Goal: Communication & Community: Answer question/provide support

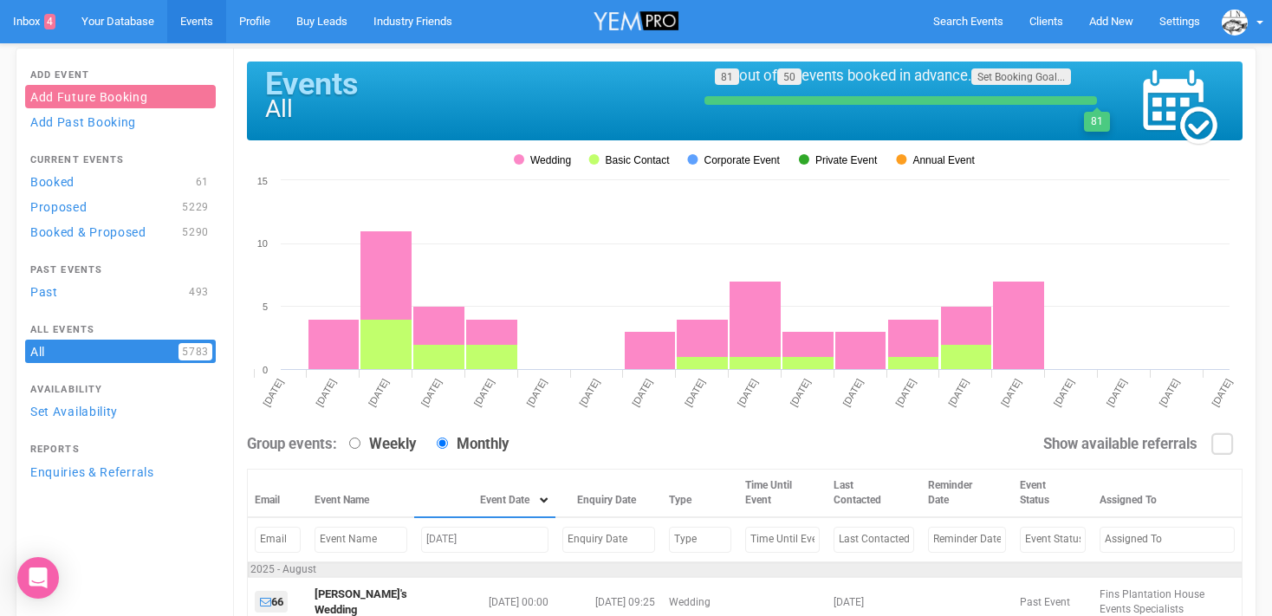
scroll to position [117, 0]
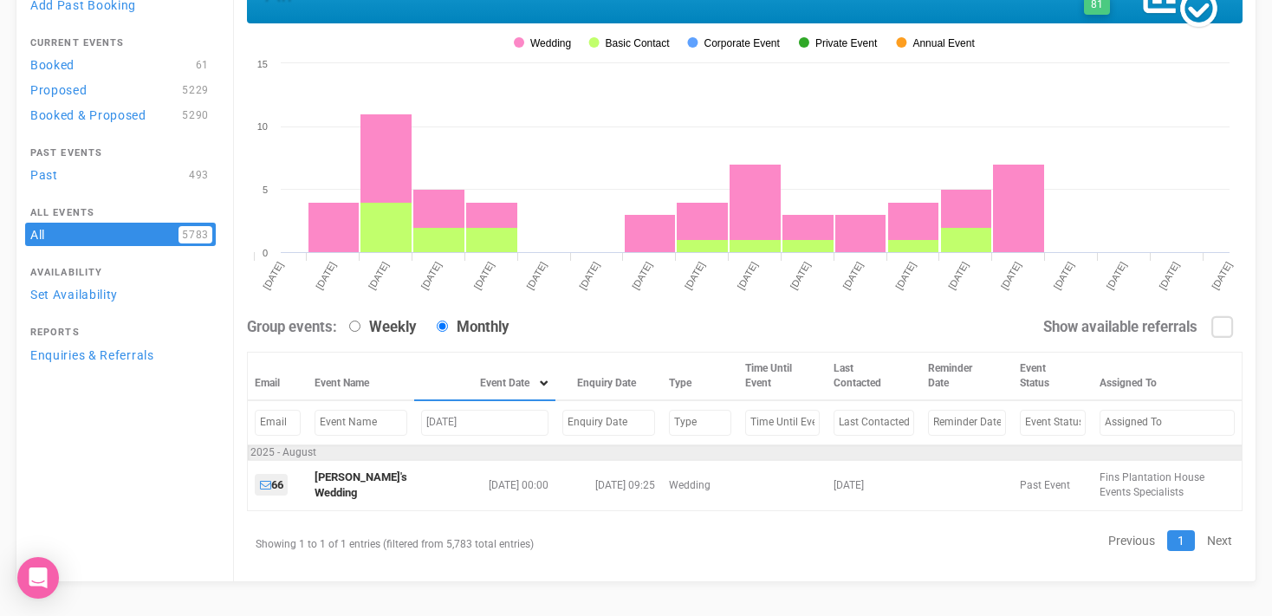
drag, startPoint x: 460, startPoint y: 423, endPoint x: 346, endPoint y: 437, distance: 115.2
click at [346, 437] on tr "[DATE]" at bounding box center [745, 422] width 995 height 44
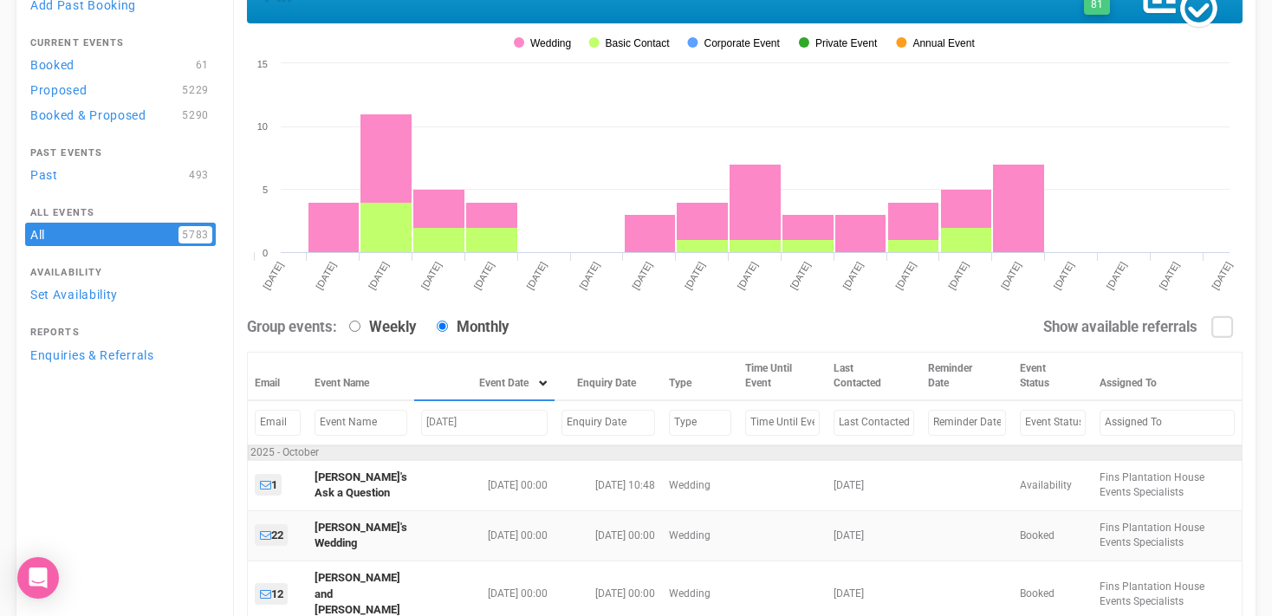
scroll to position [207, 0]
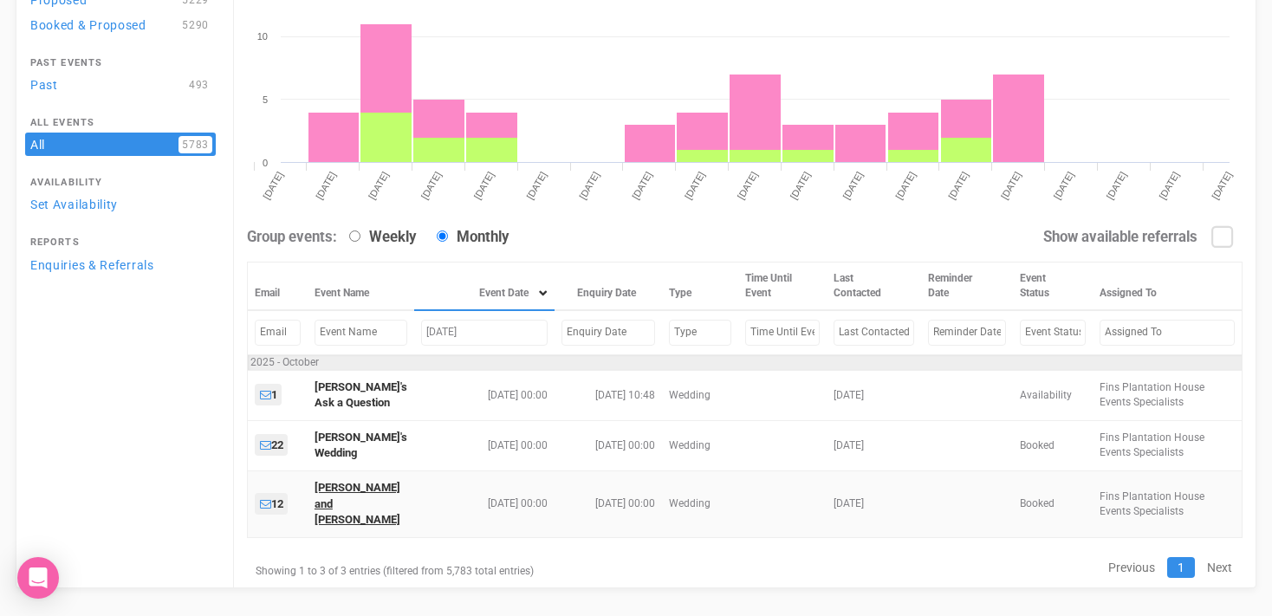
type input "[DATE]"
click at [333, 489] on link "Harrison and Milli" at bounding box center [357, 503] width 86 height 45
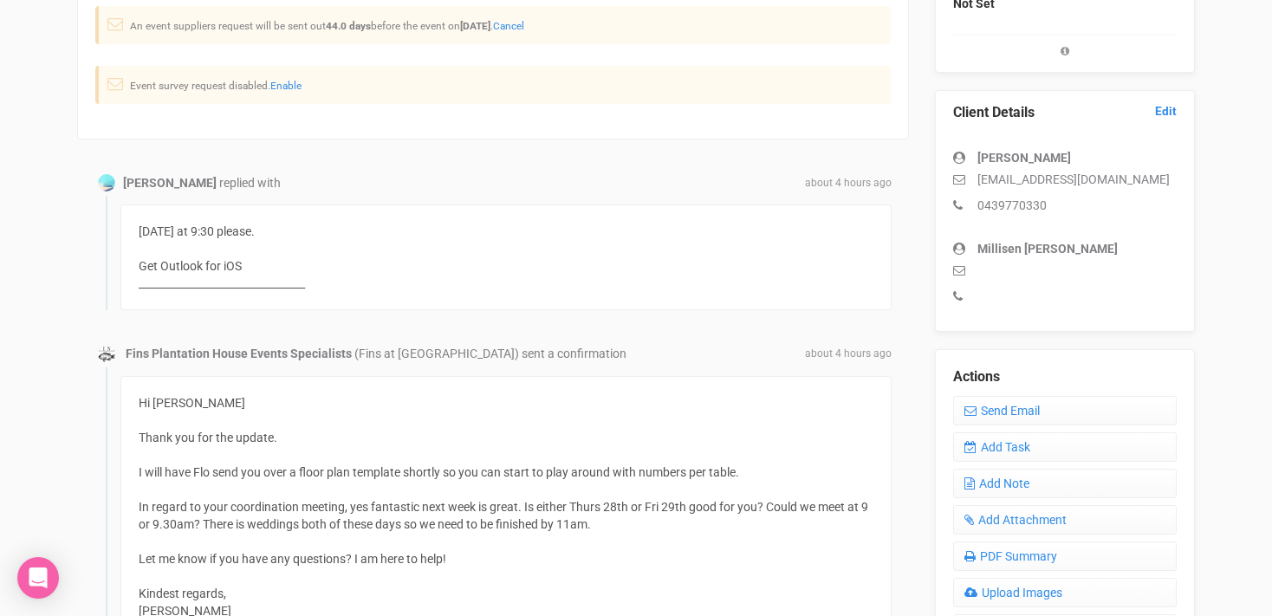
scroll to position [410, 0]
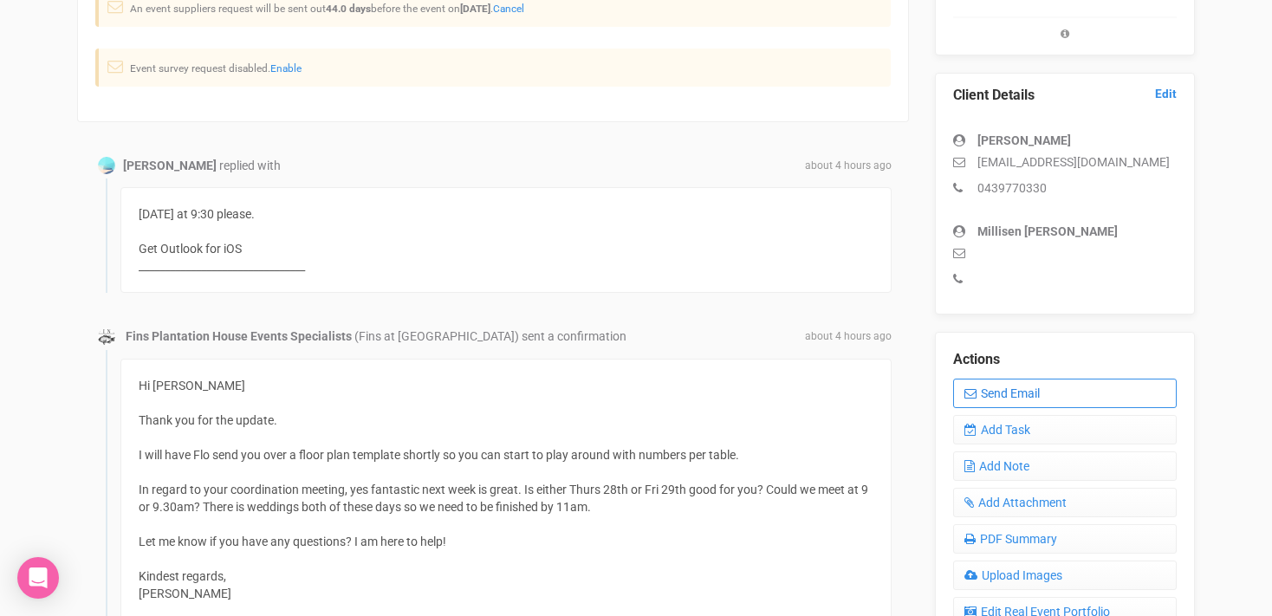
click at [1021, 398] on link "Send Email" at bounding box center [1065, 393] width 224 height 29
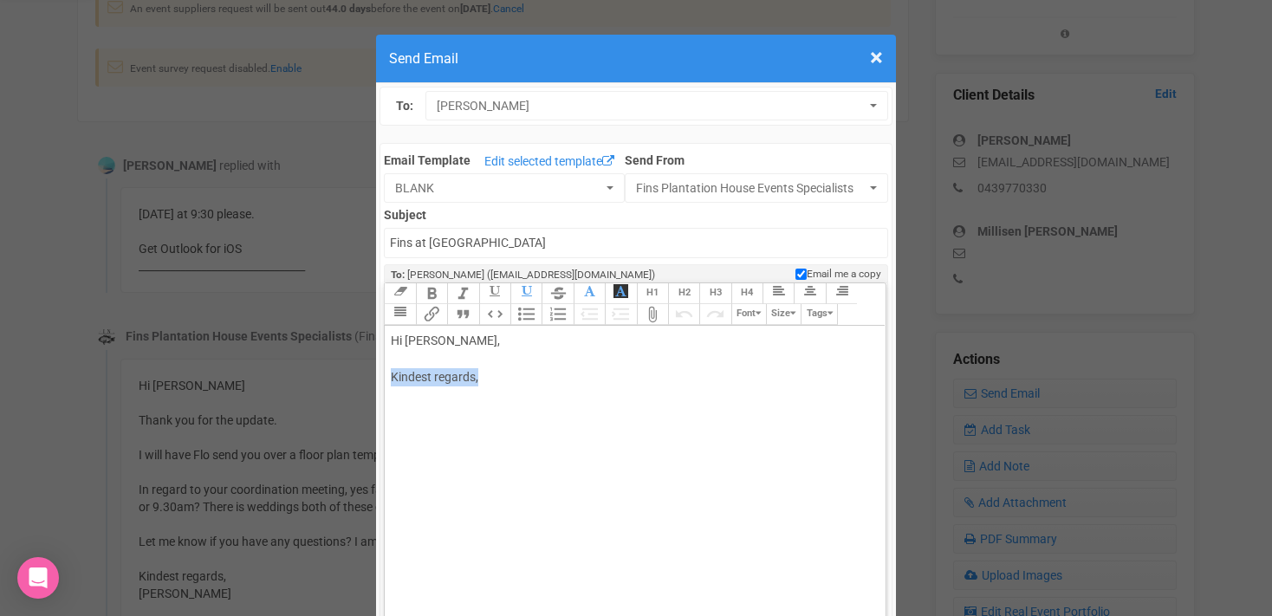
drag, startPoint x: 390, startPoint y: 378, endPoint x: 537, endPoint y: 386, distance: 147.5
click at [537, 386] on div "Hi Harrison Fraser, Kindest regards," at bounding box center [632, 377] width 482 height 91
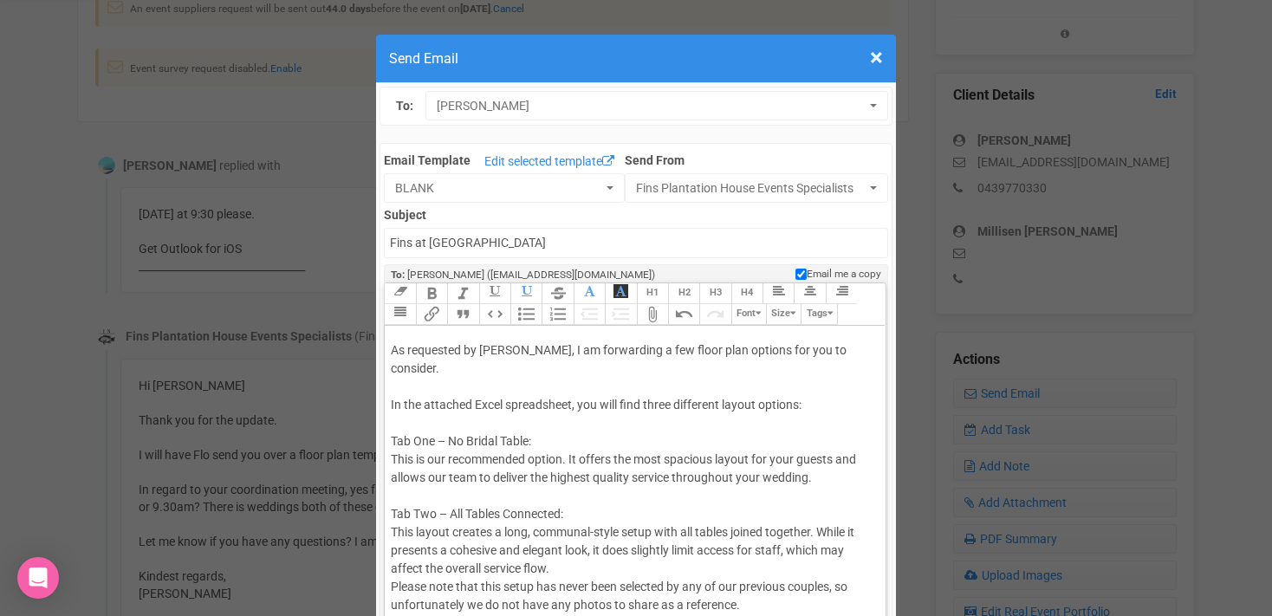
scroll to position [54, 0]
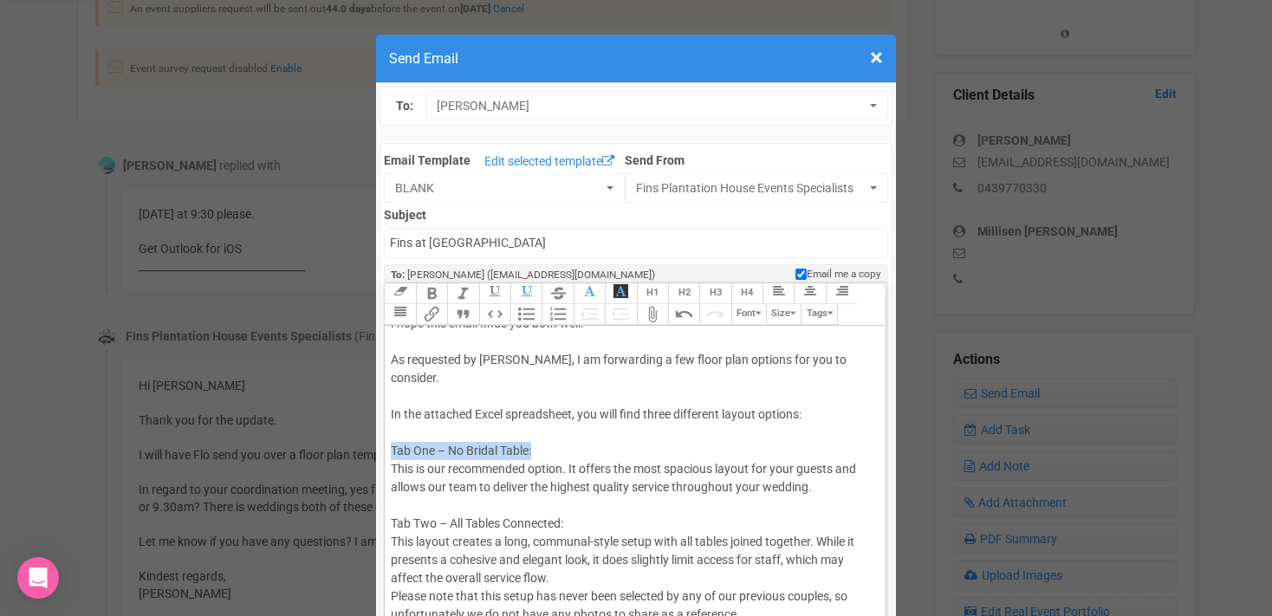
drag, startPoint x: 389, startPoint y: 431, endPoint x: 561, endPoint y: 430, distance: 171.5
click at [561, 430] on trix-editor "Hi Harrison Fraser, I hope this email finds you both well. As requested by Morg…" at bounding box center [635, 511] width 500 height 370
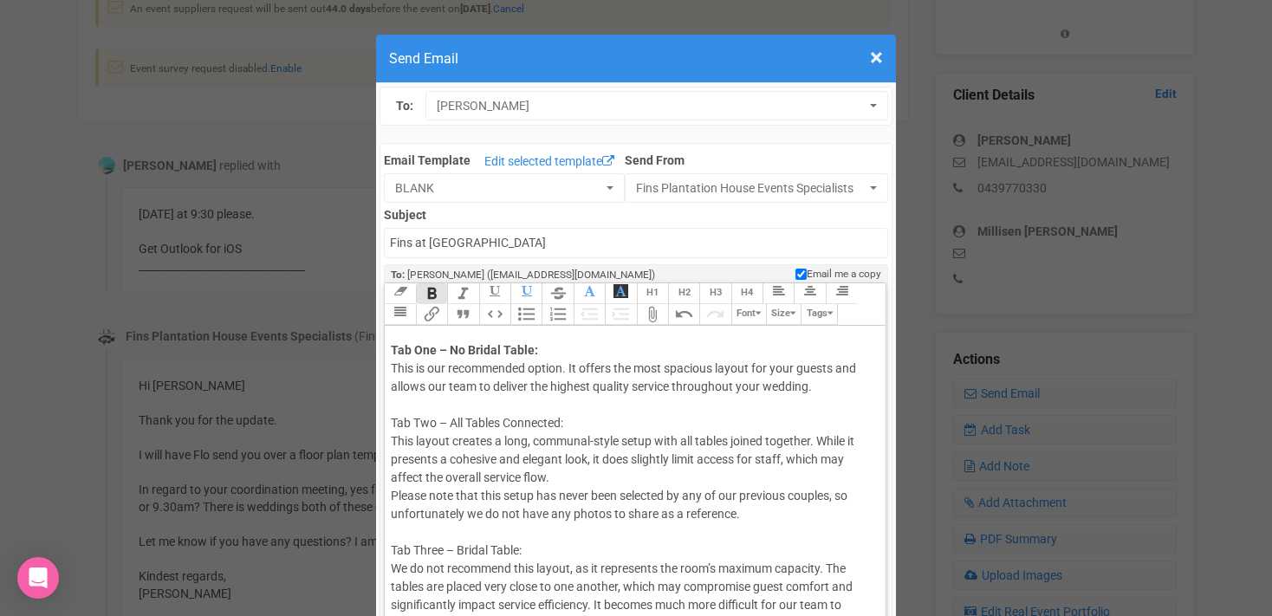
scroll to position [186, 0]
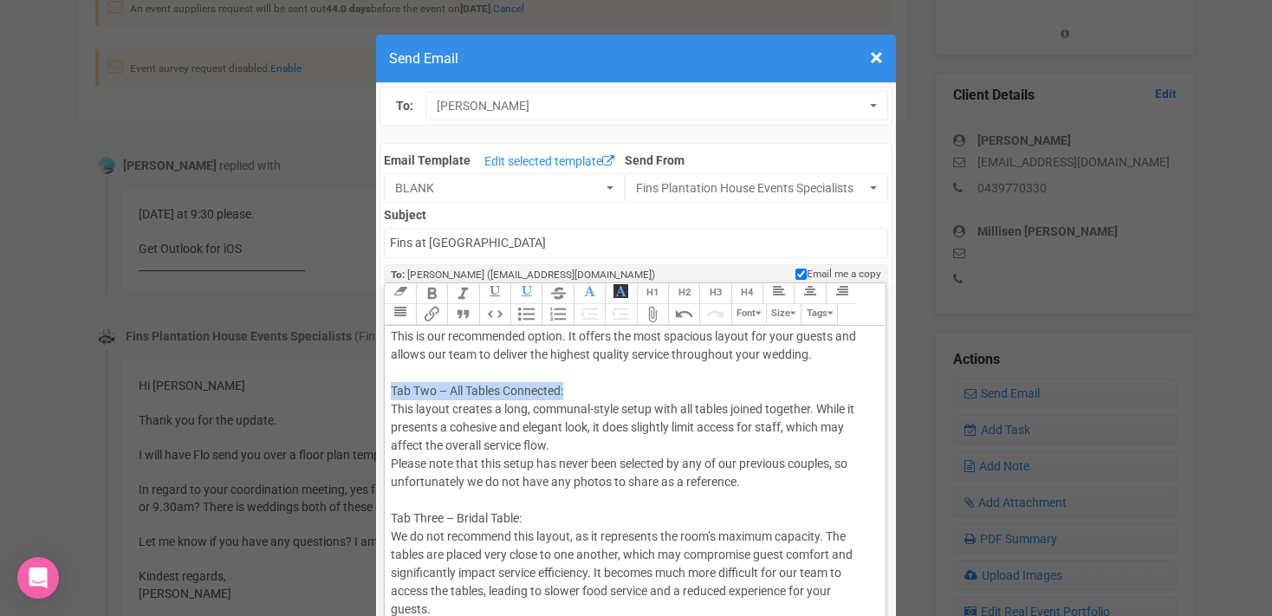
drag, startPoint x: 391, startPoint y: 373, endPoint x: 608, endPoint y: 376, distance: 217.5
click at [608, 376] on div "Hi Harrison Fraser, I hope this email finds you both well. As requested by Morg…" at bounding box center [632, 446] width 482 height 600
drag, startPoint x: 392, startPoint y: 502, endPoint x: 568, endPoint y: 499, distance: 176.8
click at [568, 499] on div "Hi Harrison Fraser, I hope this email finds you both well. As requested by Morg…" at bounding box center [632, 446] width 482 height 600
click at [822, 391] on div "Hi Harrison Fraser, I hope this email finds you both well. As requested by Morg…" at bounding box center [632, 446] width 482 height 600
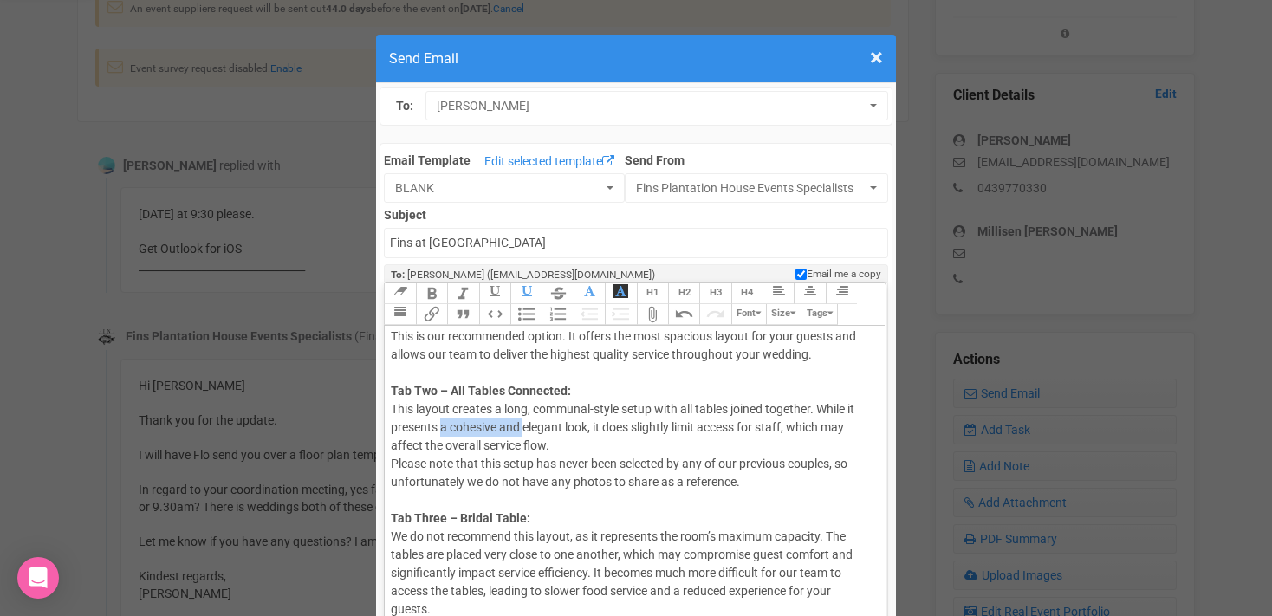
drag, startPoint x: 523, startPoint y: 411, endPoint x: 439, endPoint y: 410, distance: 84.0
click at [439, 410] on div "Hi Harrison Fraser, I hope this email finds you both well. As requested by Morg…" at bounding box center [632, 446] width 482 height 600
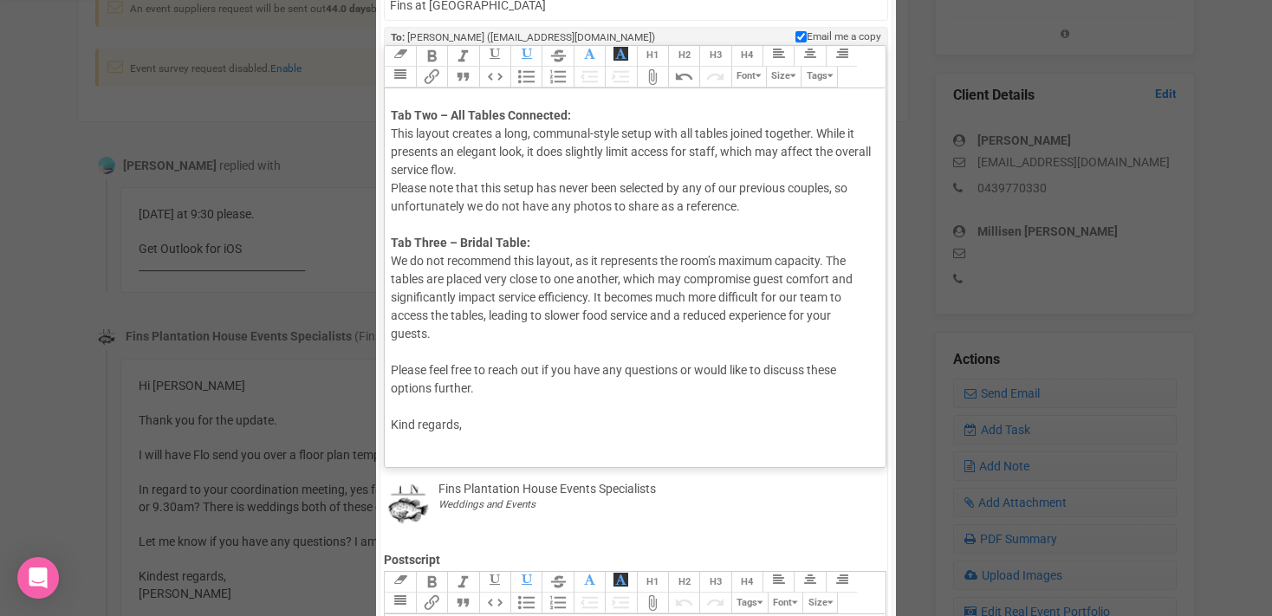
scroll to position [237, 0]
click at [836, 172] on div "Hi Harrison Fraser, I hope this email finds you both well. As requested by Morg…" at bounding box center [632, 171] width 482 height 600
click at [399, 243] on div "Hi Harrison Fraser, I hope this email finds you both well. As requested by Morg…" at bounding box center [632, 171] width 482 height 600
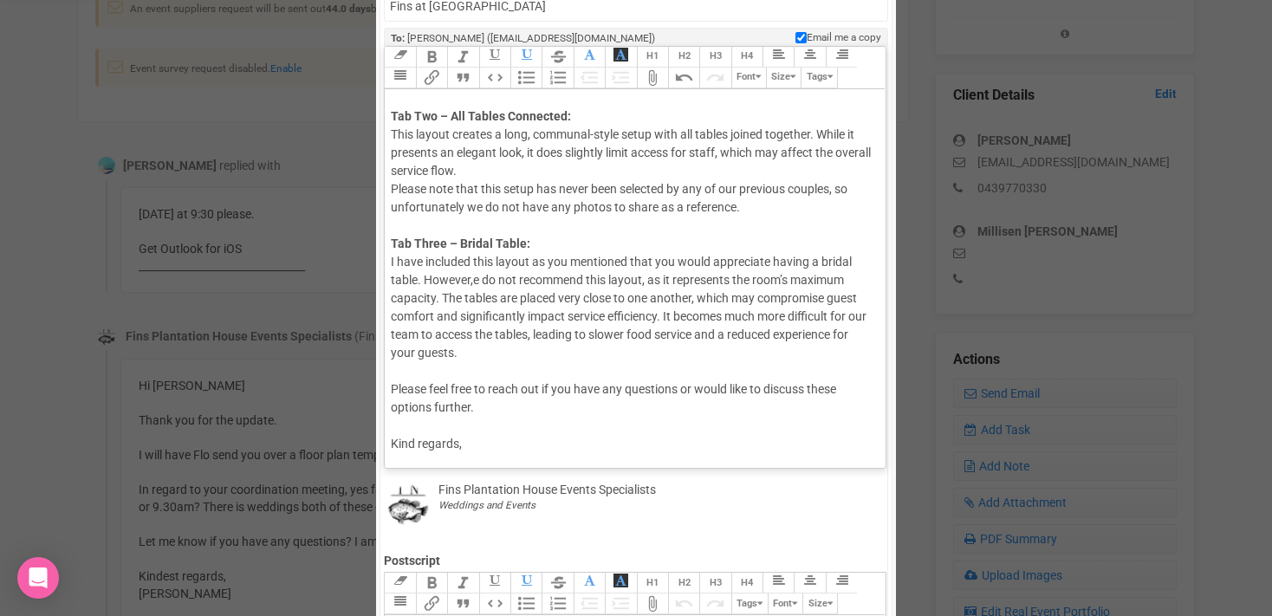
click at [473, 266] on div "Hi Harrison Fraser, I hope this email finds you both well. As requested by Morg…" at bounding box center [632, 180] width 482 height 619
click at [657, 263] on div "Hi Harrison Fraser, I hope this email finds you both well. As requested by Morg…" at bounding box center [632, 180] width 482 height 619
drag, startPoint x: 685, startPoint y: 263, endPoint x: 741, endPoint y: 262, distance: 55.5
click at [741, 262] on div "Hi Harrison Fraser, I hope this email finds you both well. As requested by Morg…" at bounding box center [632, 180] width 482 height 619
click at [611, 296] on div "Hi Harrison Fraser, I hope this email finds you both well. As requested by Morg…" at bounding box center [632, 180] width 482 height 619
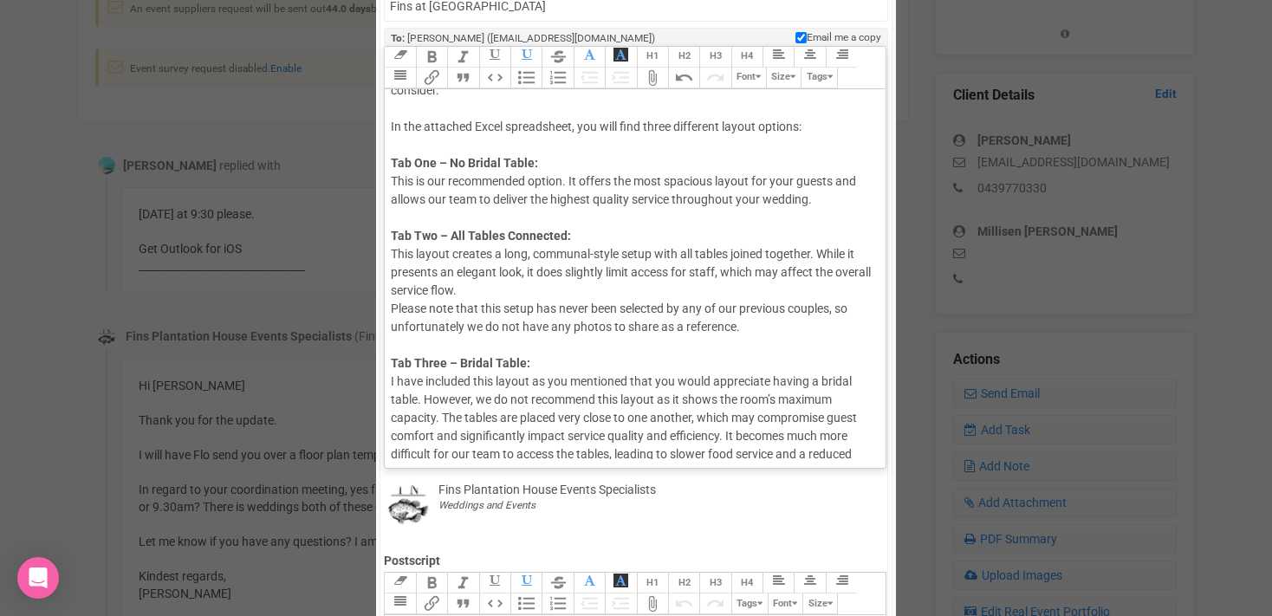
scroll to position [97, 0]
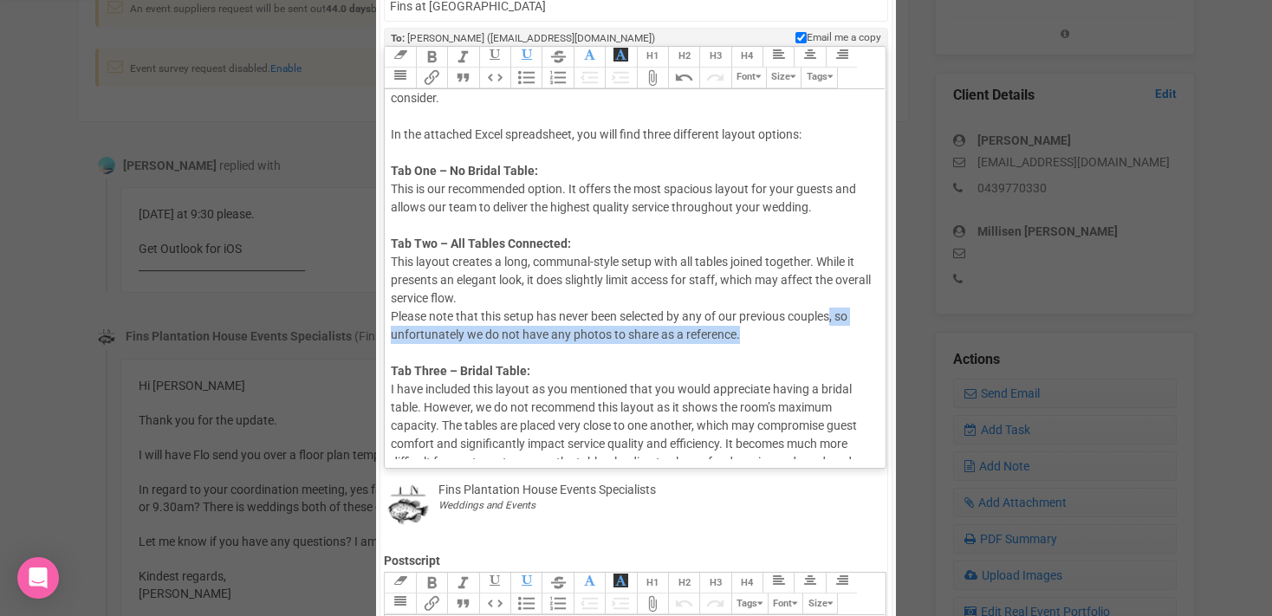
drag, startPoint x: 834, startPoint y: 298, endPoint x: 835, endPoint y: 317, distance: 19.1
click at [835, 317] on div "Hi Harrison Fraser, I hope this email finds you both well. As requested by Morg…" at bounding box center [632, 307] width 482 height 619
click at [717, 321] on div "Hi Harrison Fraser, I hope this email finds you both well. As requested by Morg…" at bounding box center [632, 307] width 482 height 619
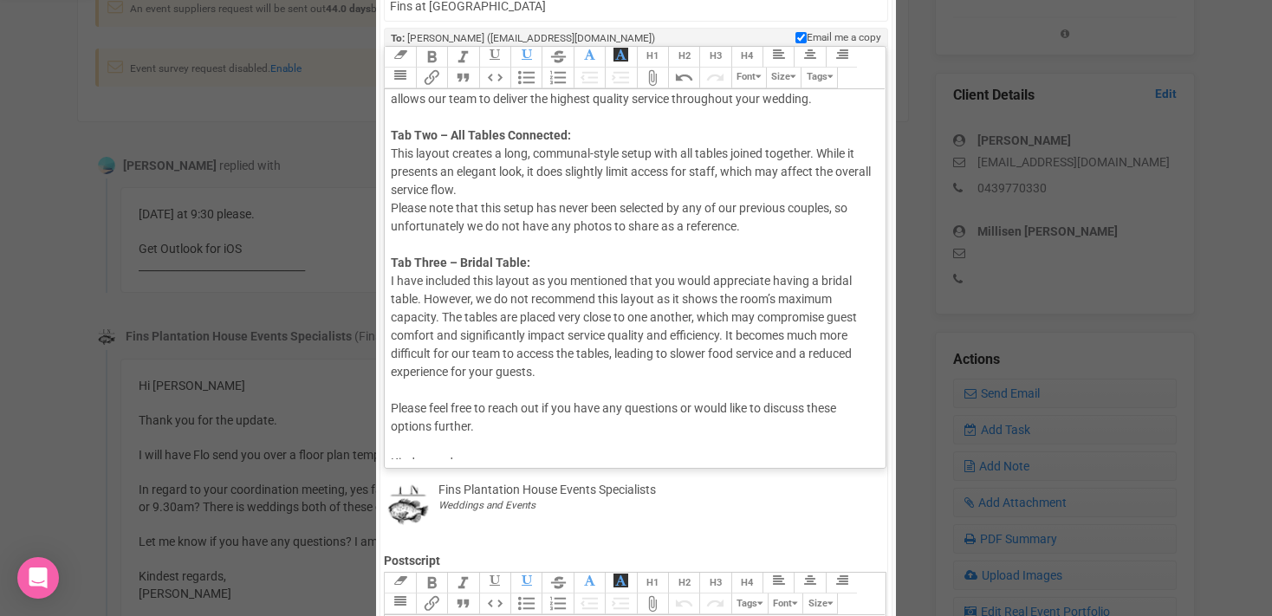
scroll to position [243, 0]
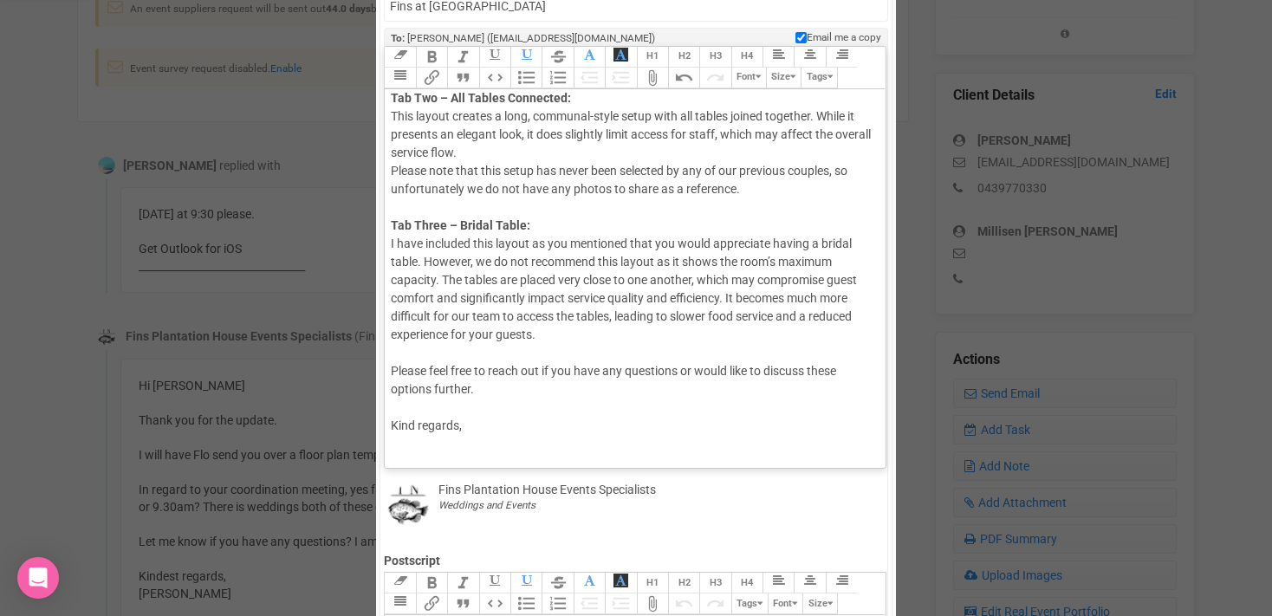
click at [478, 406] on div "Hi Harrison Fraser, I hope this email finds you both well. As requested by Morg…" at bounding box center [632, 162] width 482 height 619
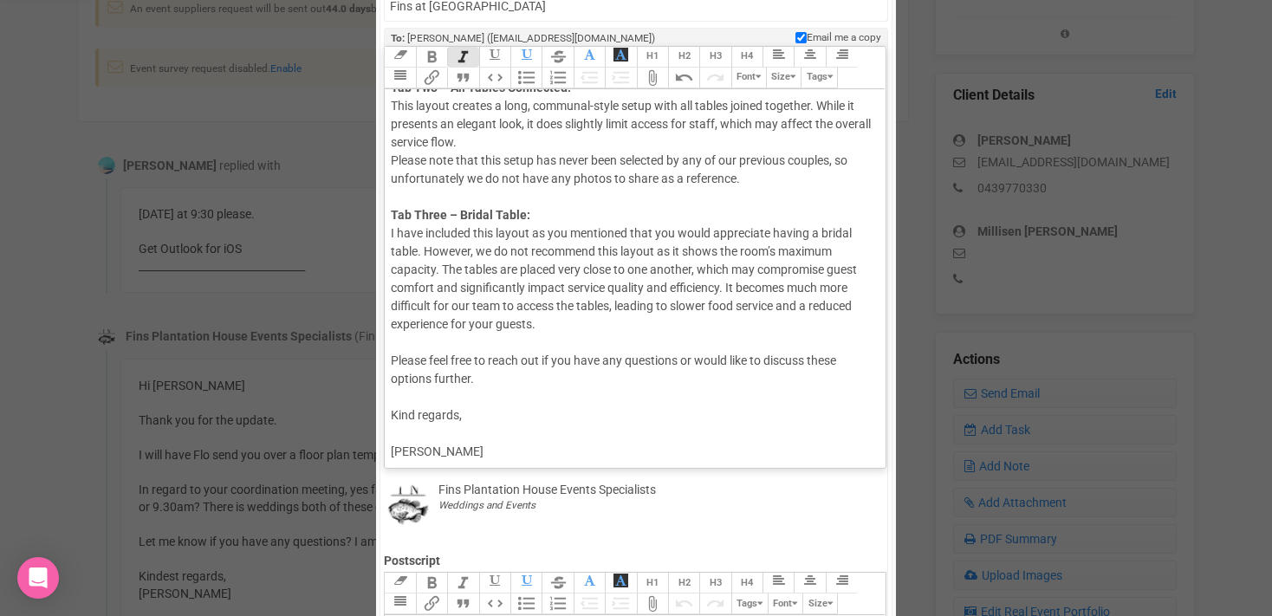
click at [399, 324] on div "Hi Harrison Fraser, I hope this email finds you both well. As requested by Morg…" at bounding box center [632, 178] width 482 height 673
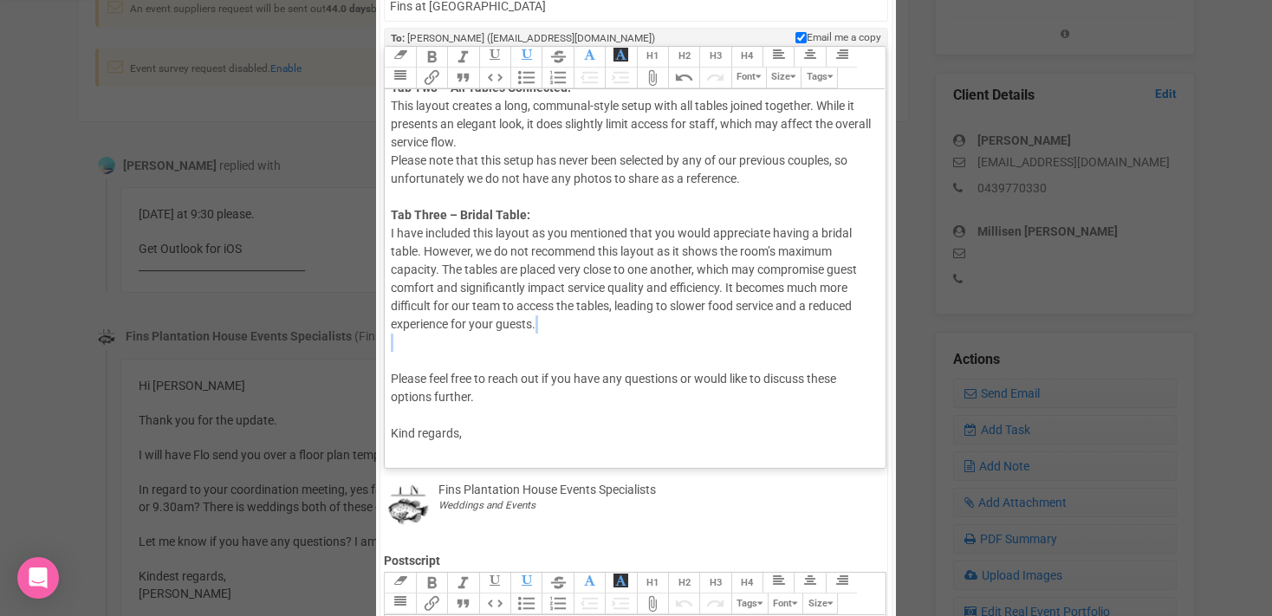
click at [394, 345] on div "Hi Harrison Fraser, I hope this email finds you both well. As requested by Morg…" at bounding box center [632, 187] width 482 height 691
paste trix-editor "These floor plans are fully editable, meaning you can begin adding your guest n…"
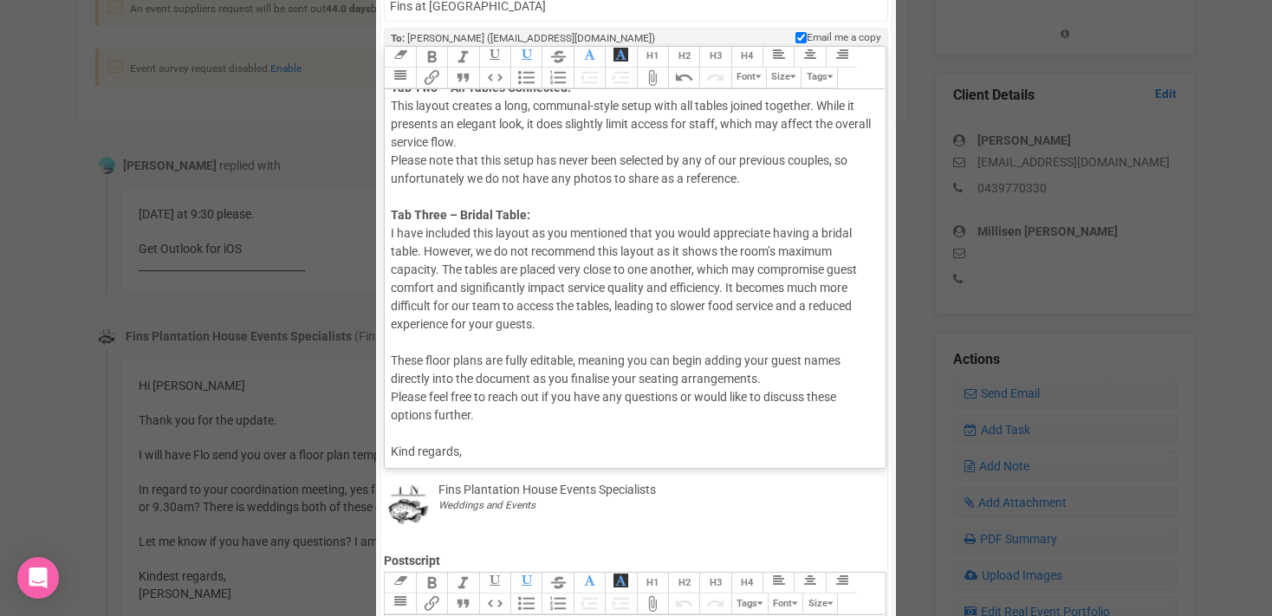
type trix-editor "<div>Hi Harrison Fraser,<br><br>I hope this email finds you both well.<br><br>A…"
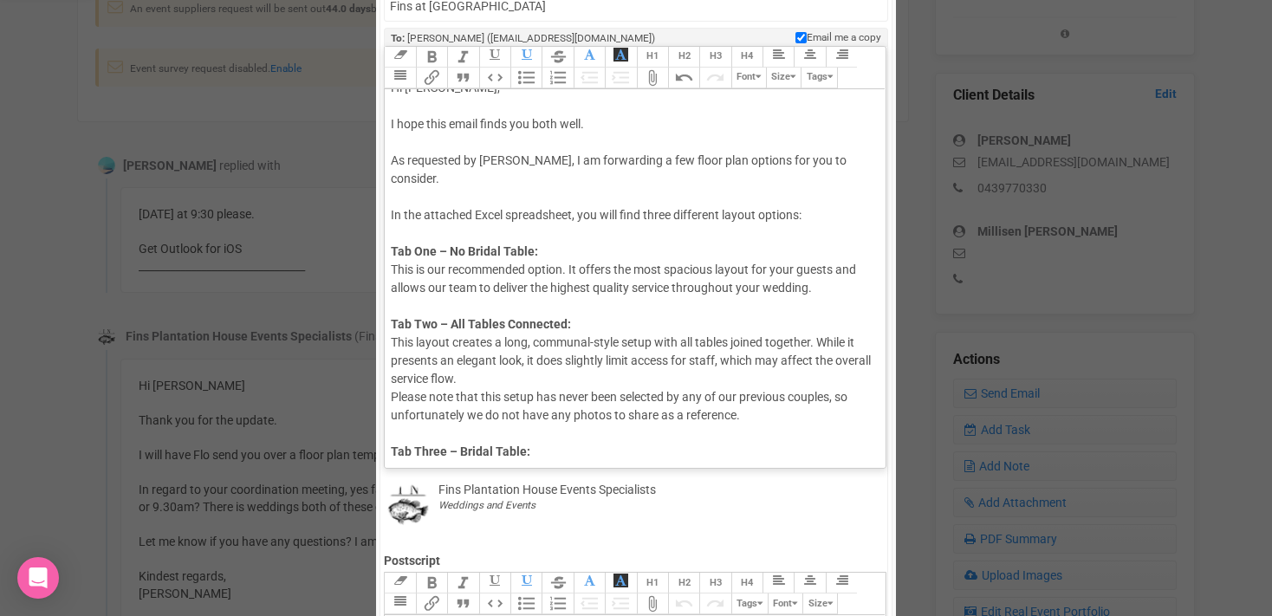
scroll to position [0, 0]
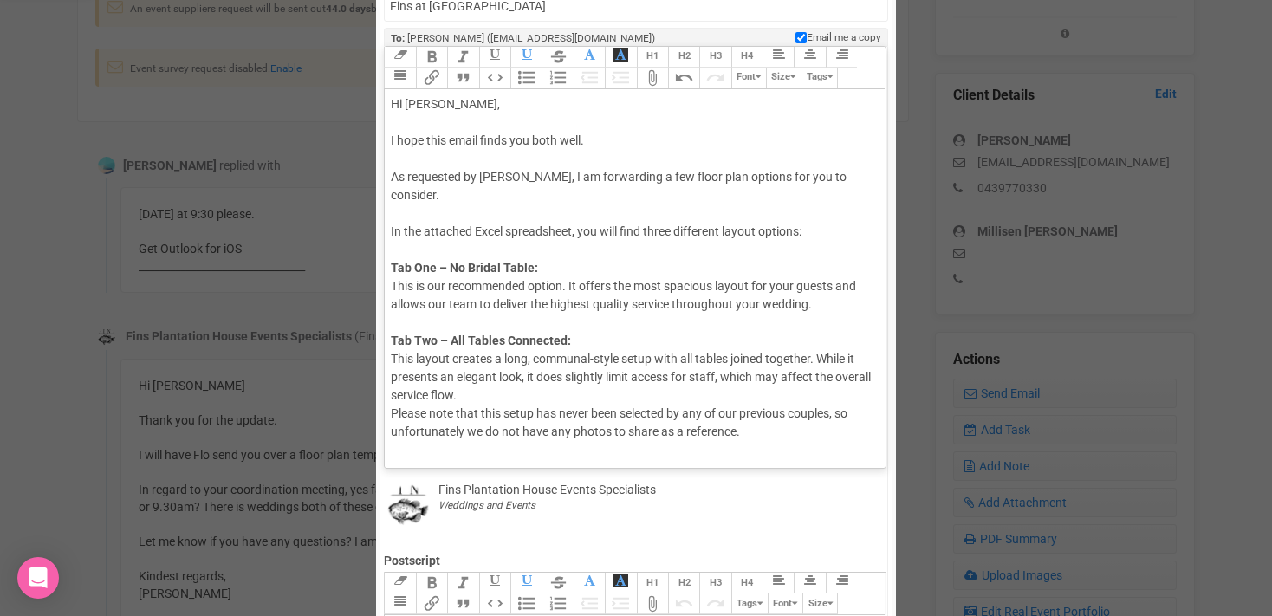
click at [398, 230] on div "Hi Harrison Fraser, I hope this email finds you both well. As requested by Morg…" at bounding box center [632, 459] width 482 height 728
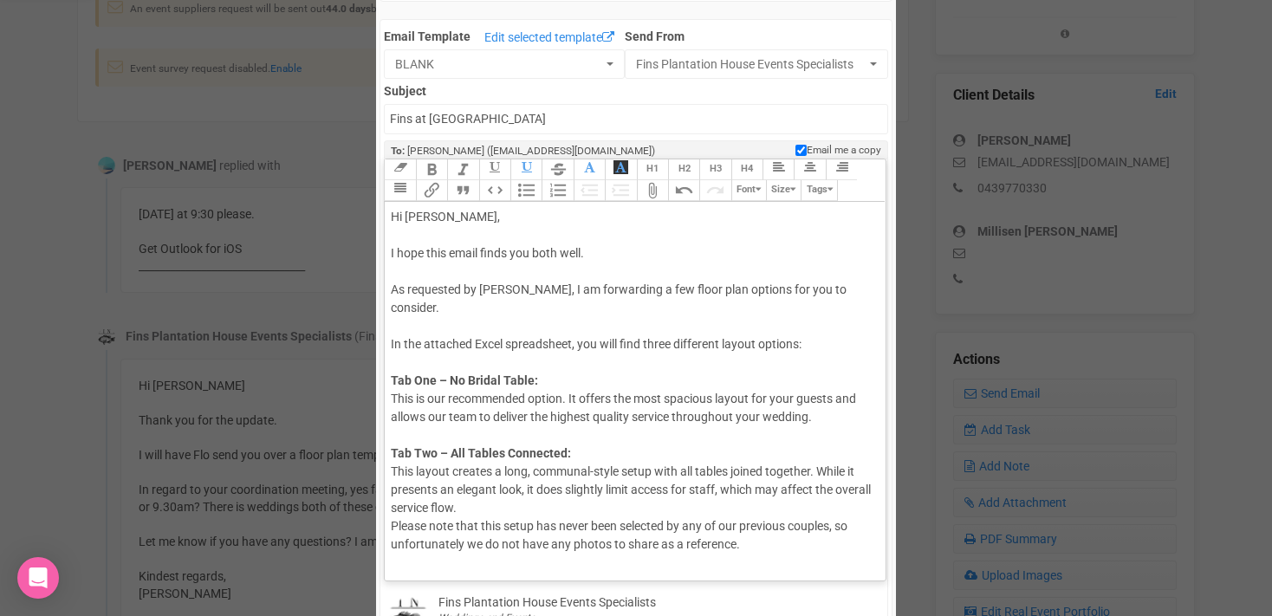
scroll to position [70, 0]
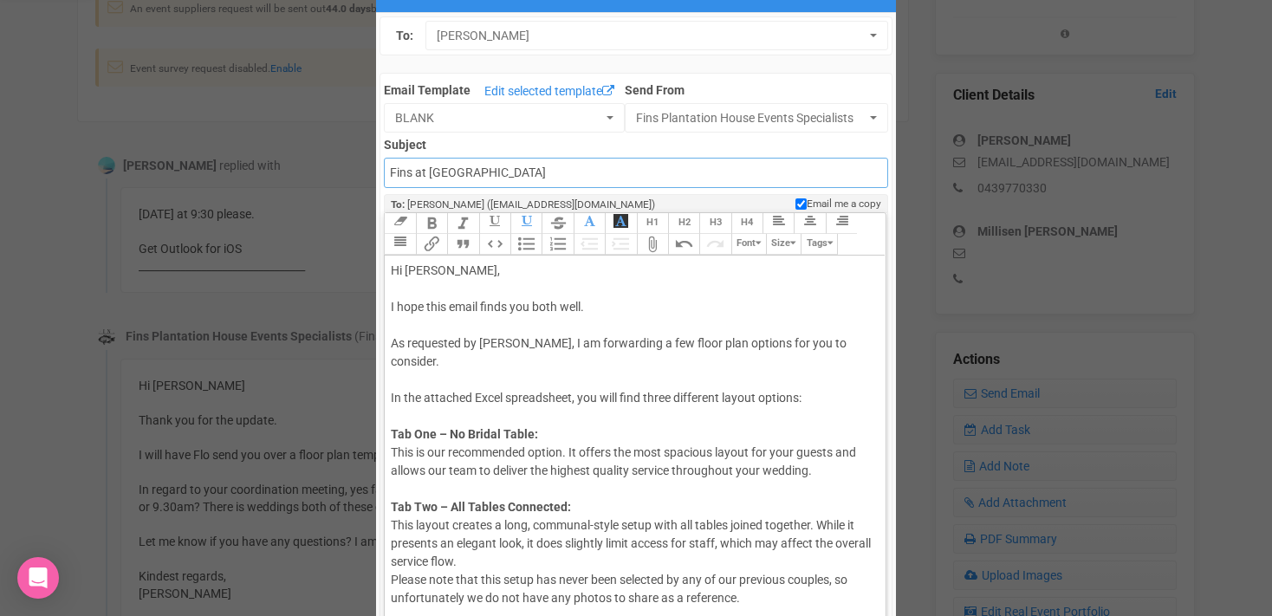
click at [527, 176] on input "Fins at [GEOGRAPHIC_DATA]" at bounding box center [635, 173] width 503 height 30
type input "Fins at Plantation House - Floor Plan template"
click at [409, 397] on div "Hi Harrison Fraser, I hope this email finds you both well. As requested by Morg…" at bounding box center [632, 626] width 482 height 728
click at [649, 248] on button "Attach Files" at bounding box center [652, 244] width 31 height 21
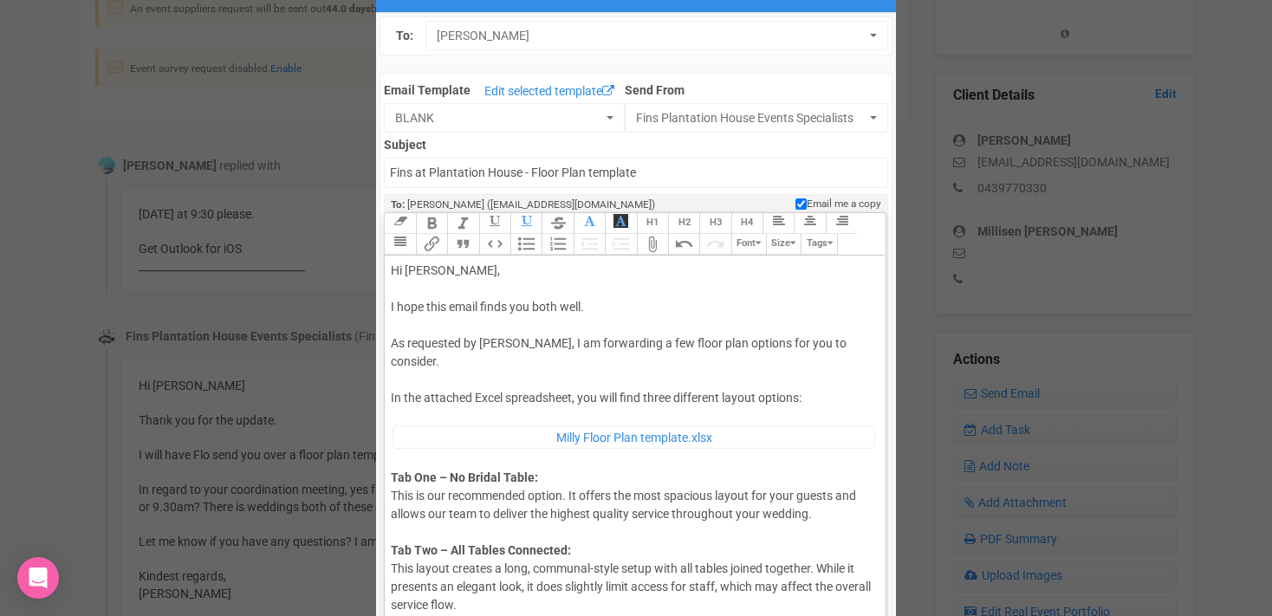
drag, startPoint x: 454, startPoint y: 271, endPoint x: 487, endPoint y: 269, distance: 33.0
type trix-editor "<div>Hi Harrison &amp; Milly,<br><br>I hope this email finds you both well.<br>…"
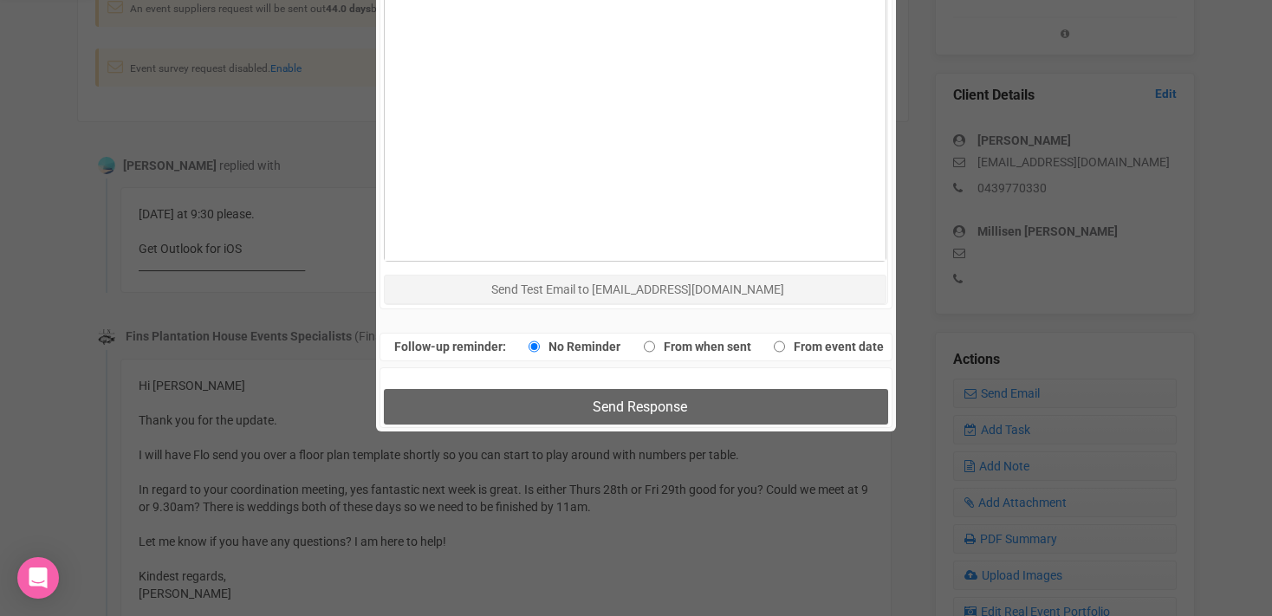
scroll to position [963, 0]
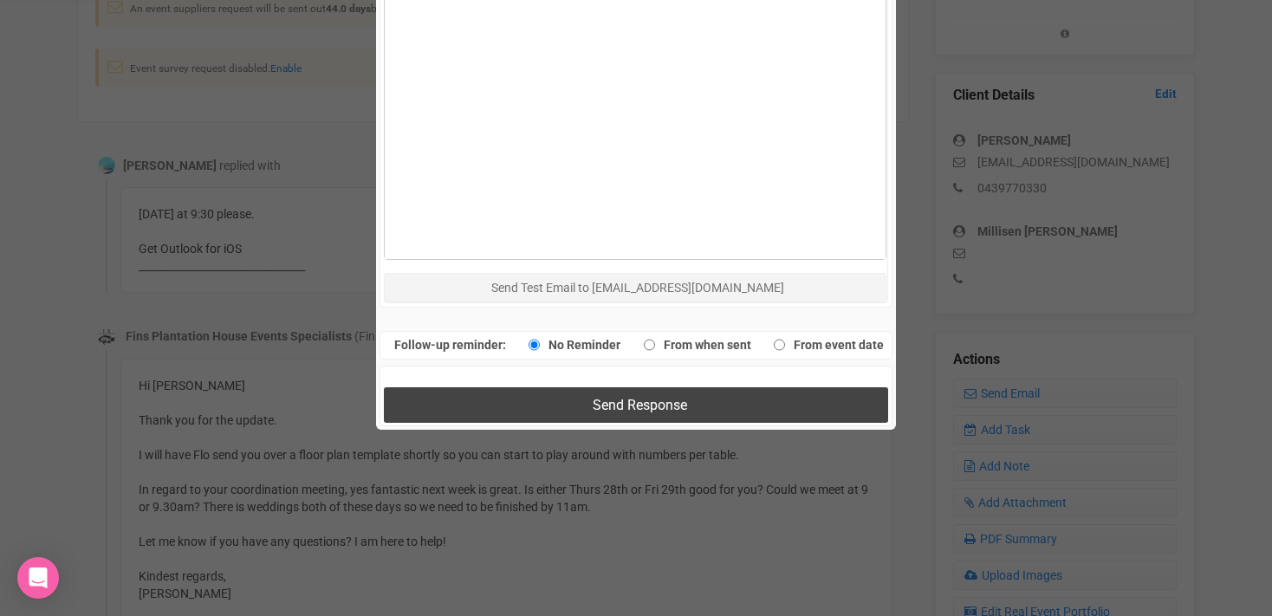
click at [631, 405] on span "Send Response" at bounding box center [640, 405] width 94 height 16
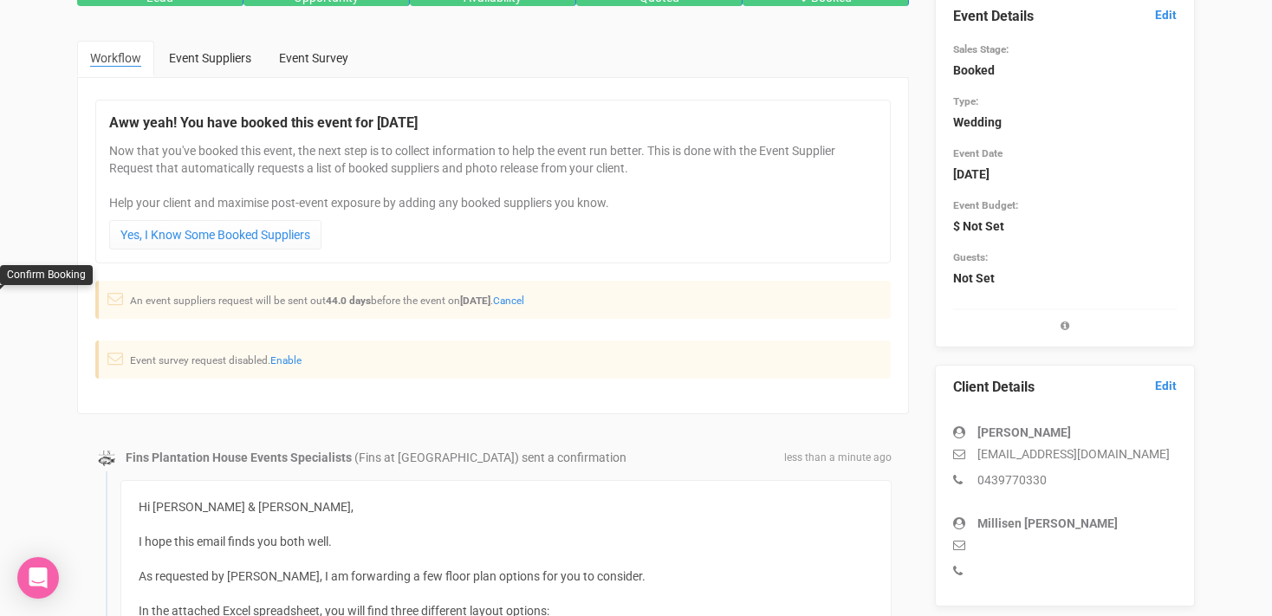
scroll to position [3, 0]
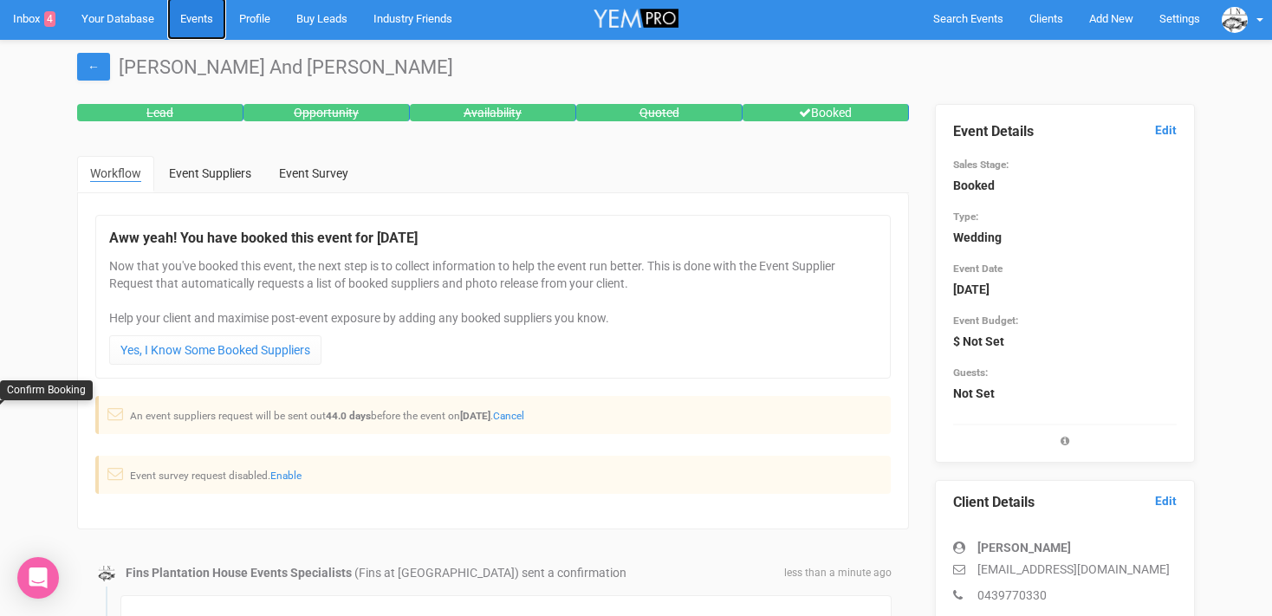
click at [198, 29] on link "Events" at bounding box center [196, 18] width 59 height 42
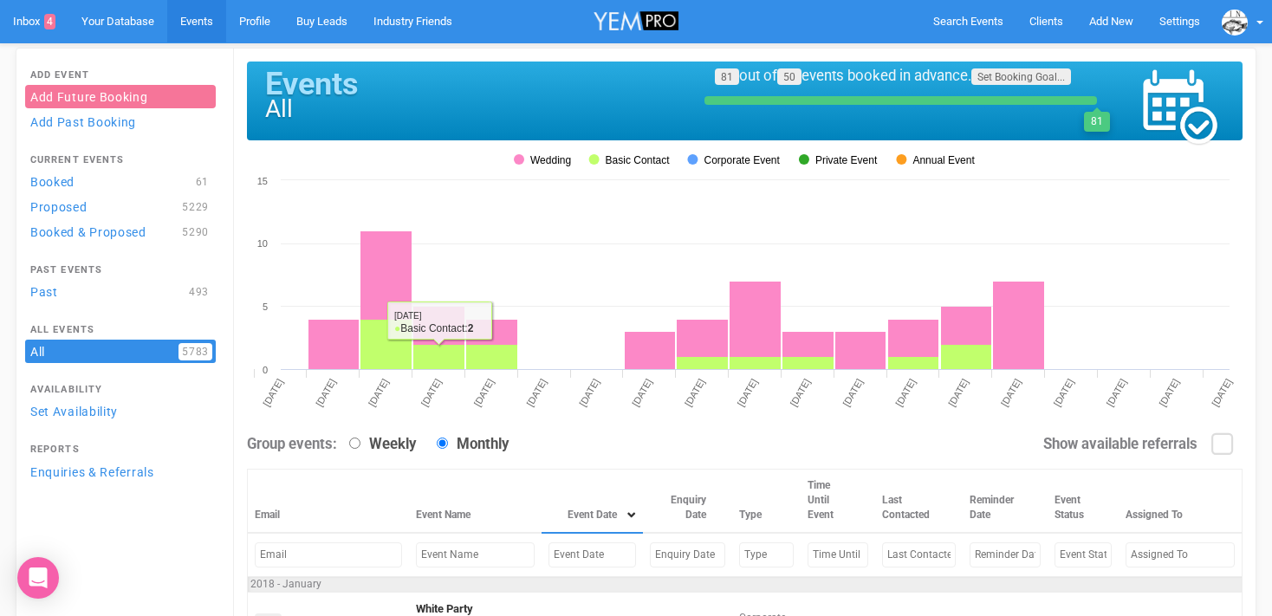
click at [548, 564] on input "text" at bounding box center [592, 554] width 88 height 25
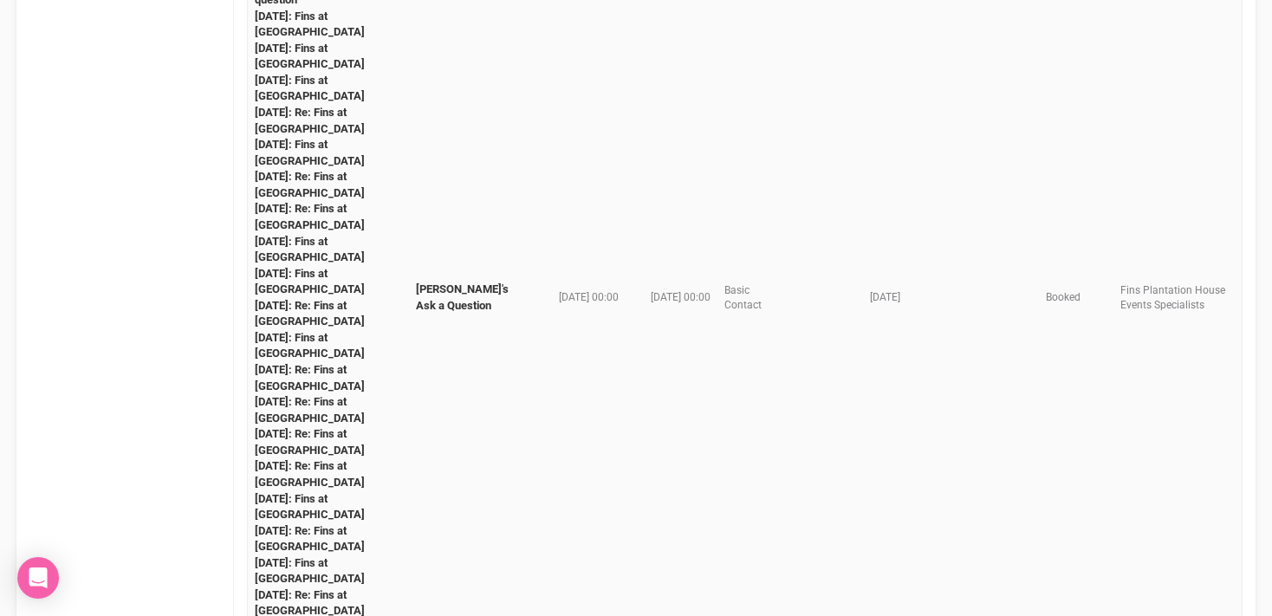
scroll to position [1202, 0]
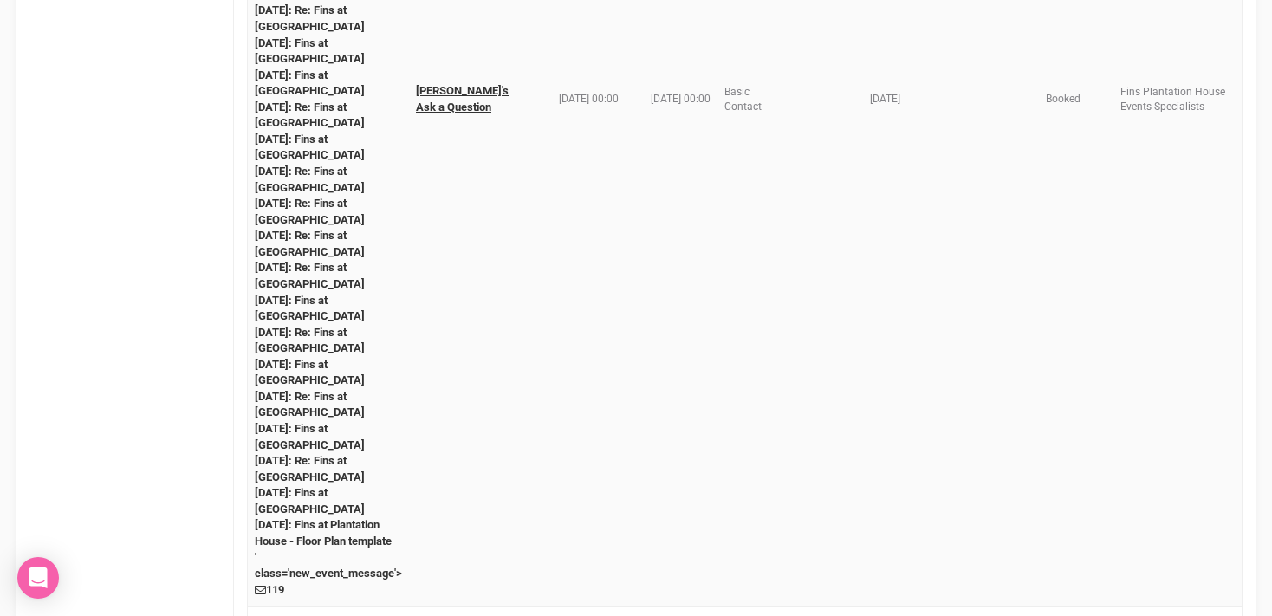
type input "Oct 4, 2025"
click at [457, 113] on link "Edwina's Ask a Question" at bounding box center [462, 98] width 93 height 29
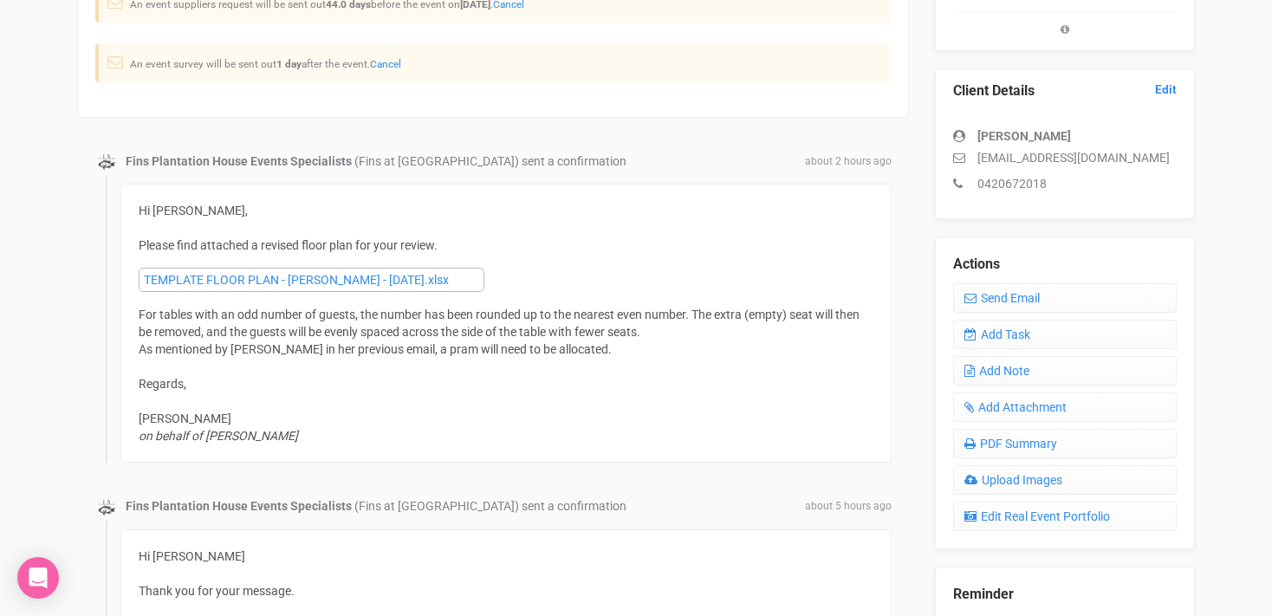
scroll to position [416, 0]
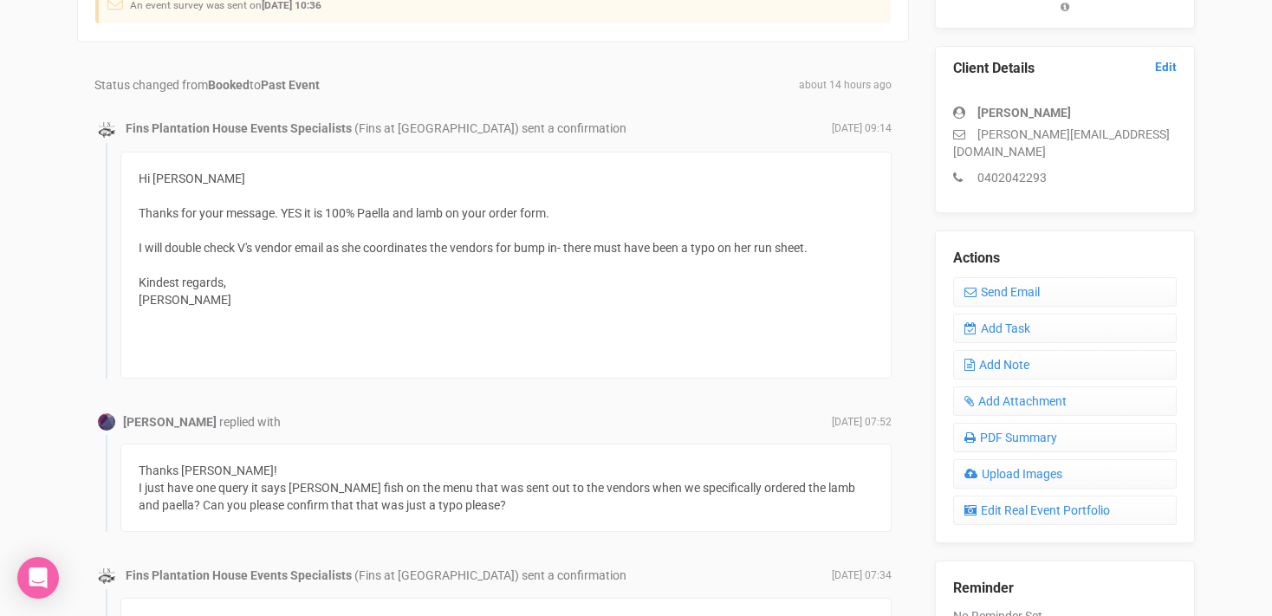
scroll to position [463, 0]
click at [998, 275] on link "Send Email" at bounding box center [1065, 289] width 224 height 29
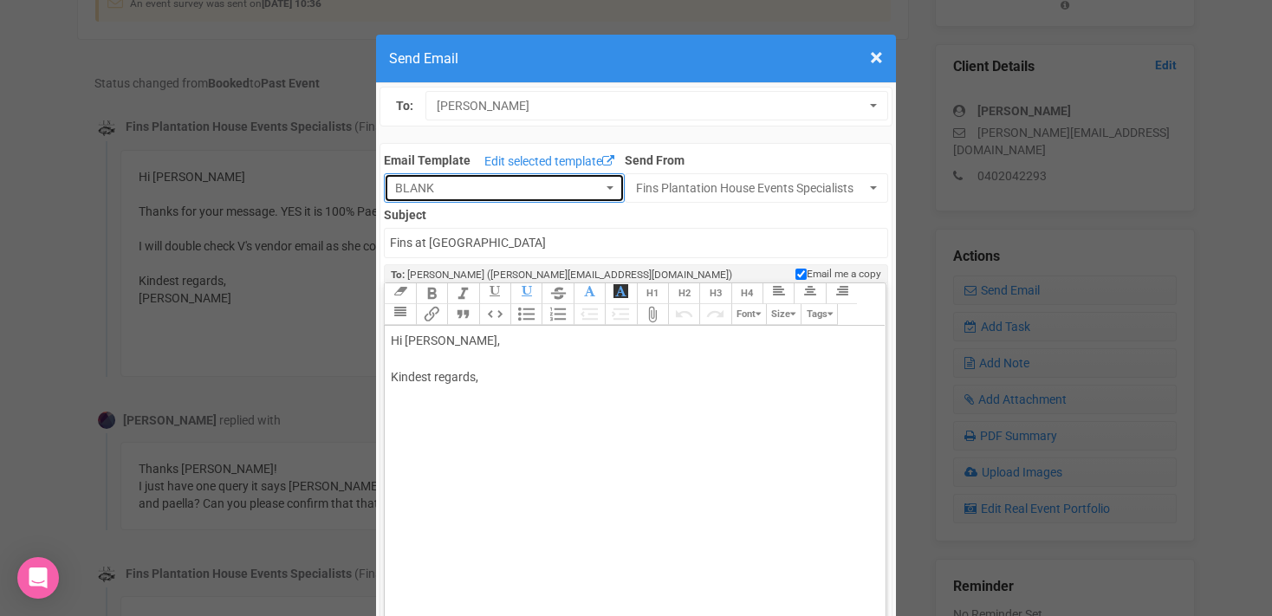
click at [611, 192] on button "BLANK" at bounding box center [504, 187] width 241 height 29
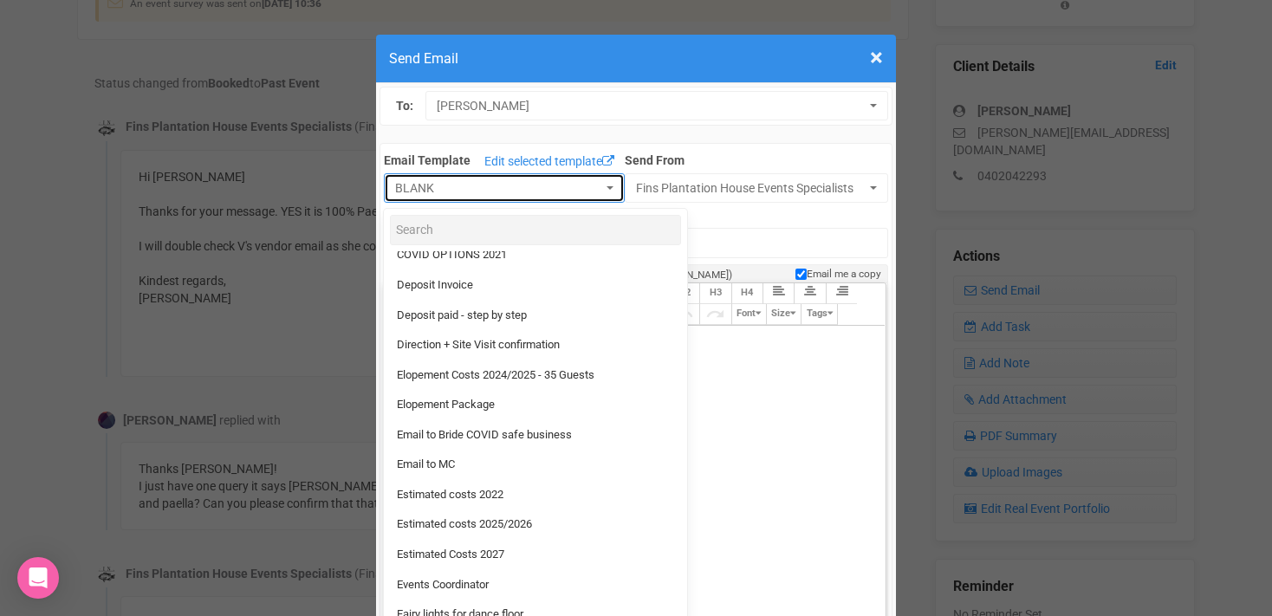
scroll to position [282, 0]
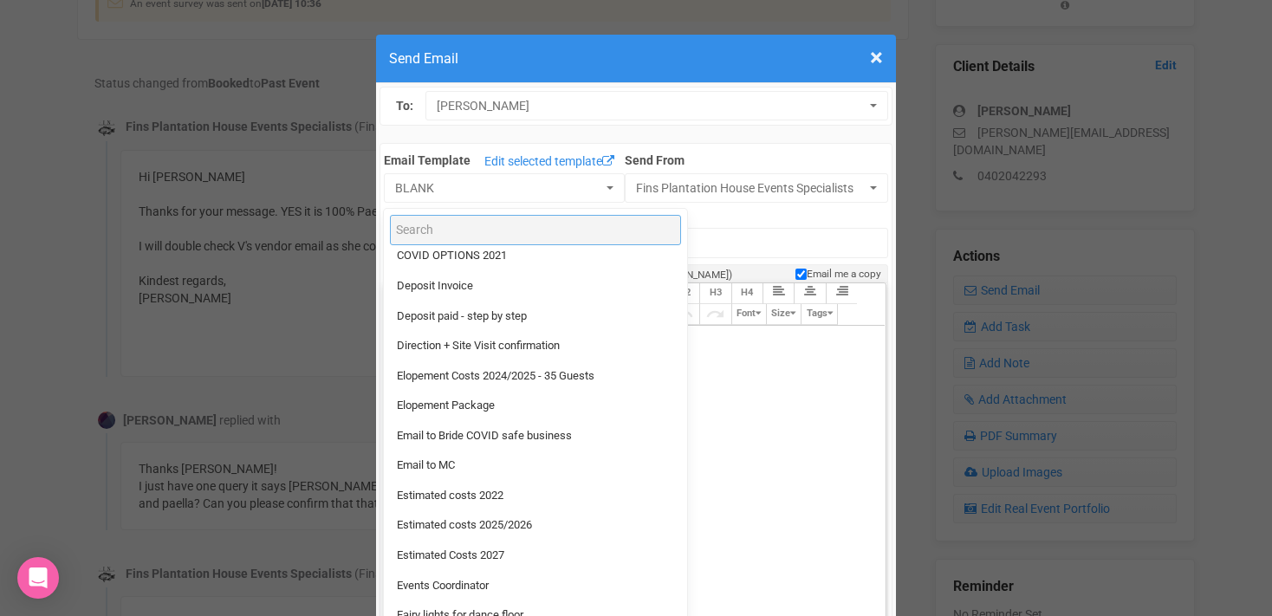
click at [427, 230] on input "Search" at bounding box center [535, 230] width 291 height 30
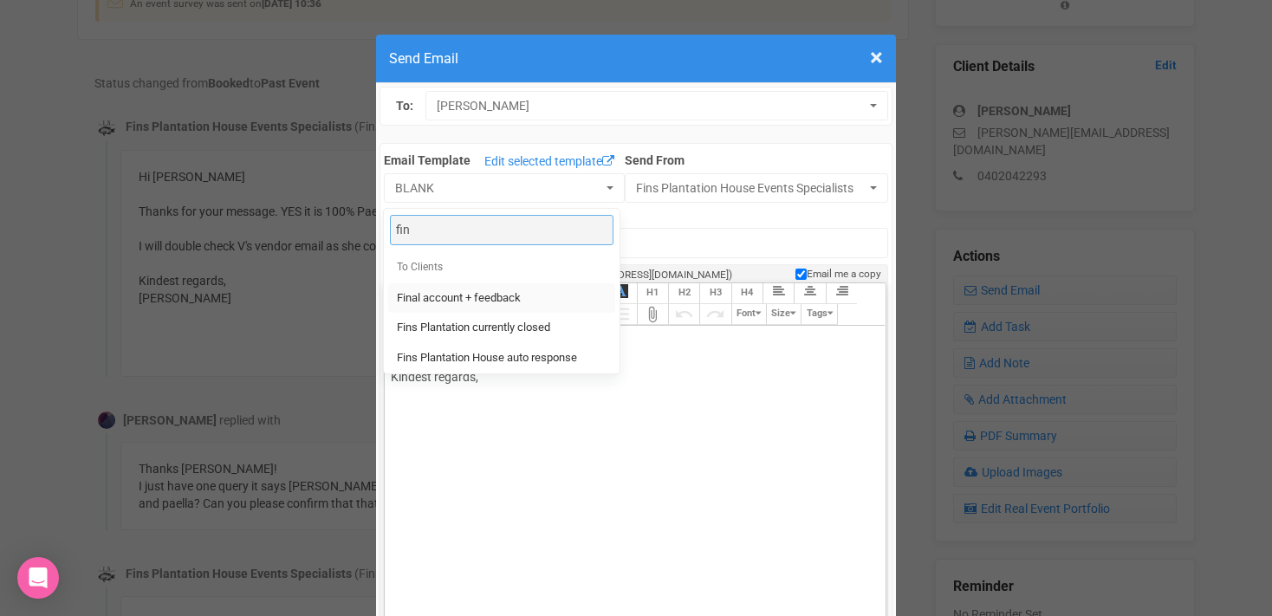
type input "fin"
click at [463, 302] on span "Final account + feedback" at bounding box center [459, 298] width 124 height 16
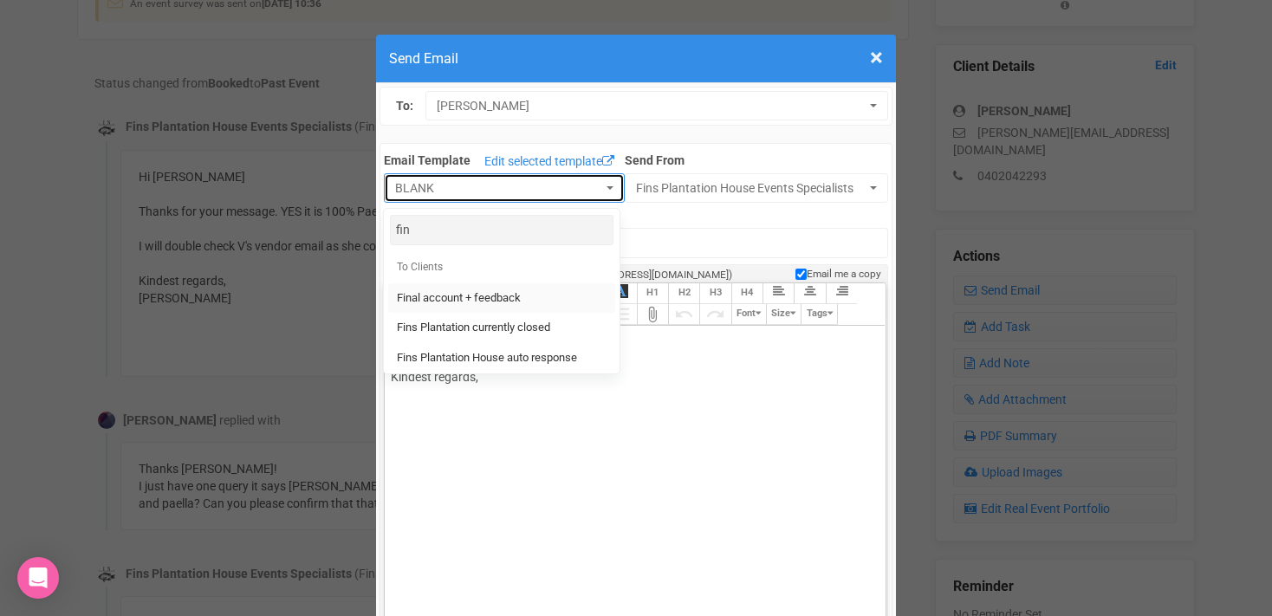
select select "90613"
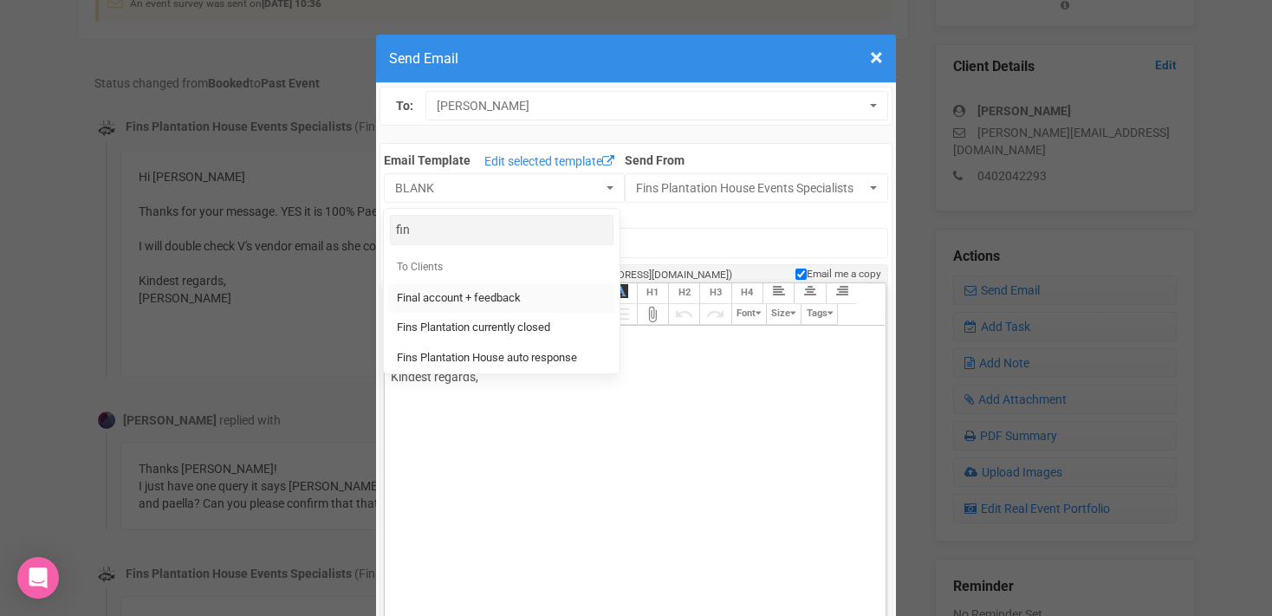
type input "Fins Plantation House - Final account + feedback"
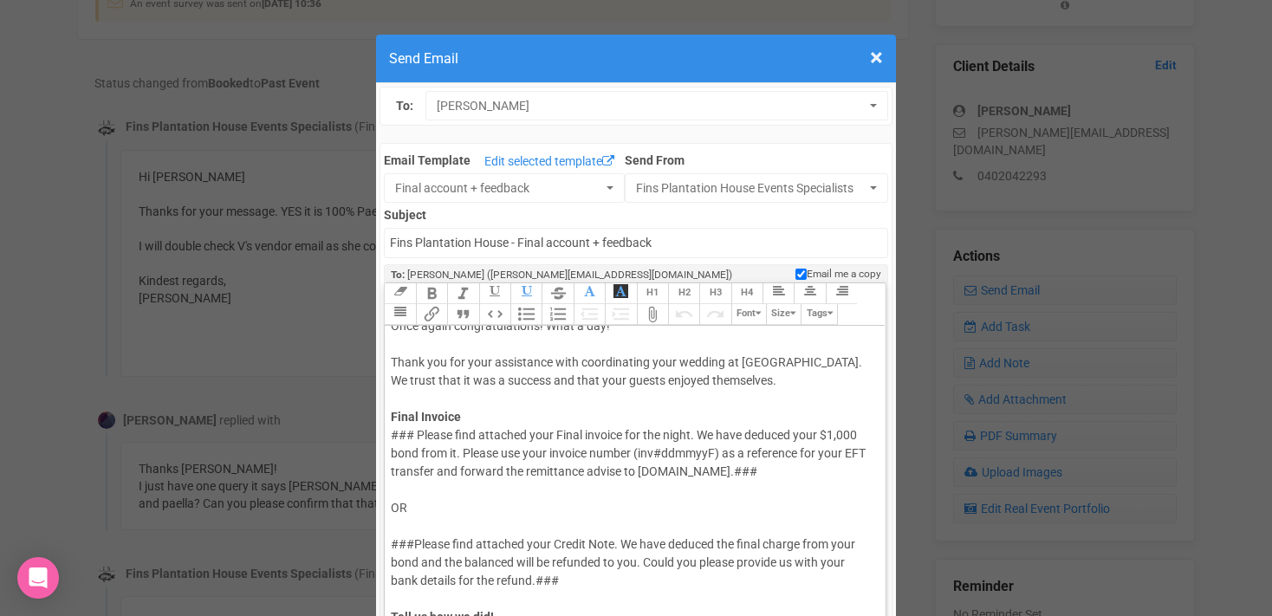
scroll to position [50, 0]
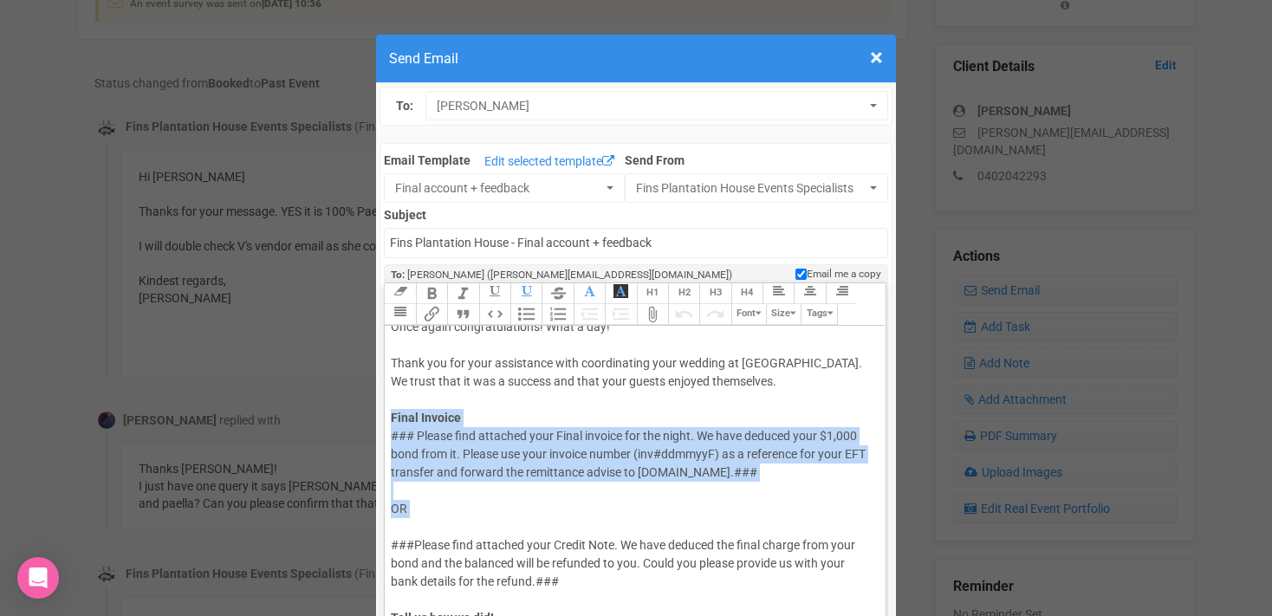
drag, startPoint x: 392, startPoint y: 415, endPoint x: 435, endPoint y: 520, distance: 113.4
click at [435, 520] on trix-editor "Hi [PERSON_NAME], Once again congratulations! What a day! Thank you for your as…" at bounding box center [635, 511] width 500 height 370
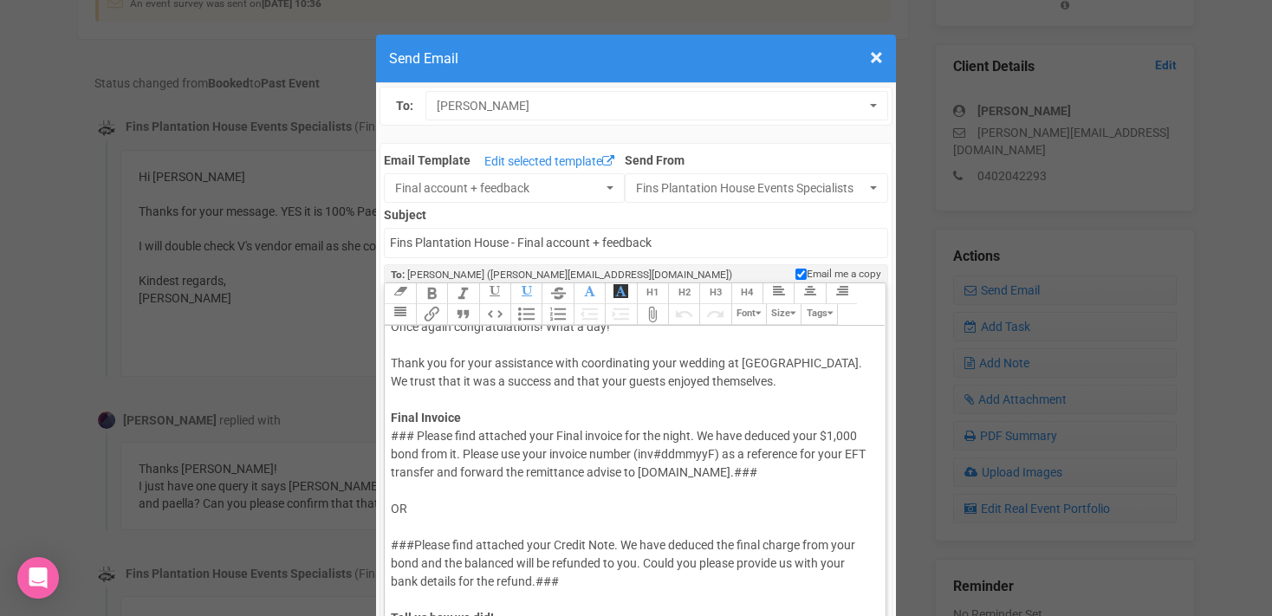
click at [384, 438] on div "Link Unlink Bold Italic Strikethrough H1 H2 H3 H4 Link Quote Code Bullets Numbe…" at bounding box center [635, 493] width 502 height 423
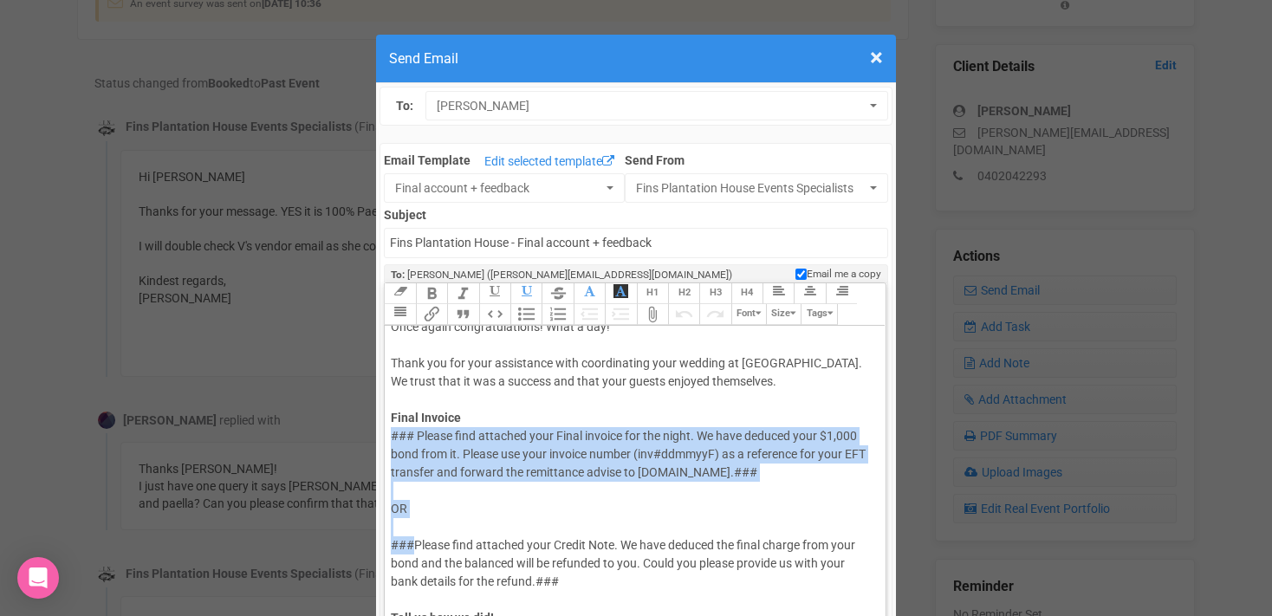
drag, startPoint x: 391, startPoint y: 437, endPoint x: 415, endPoint y: 542, distance: 108.4
click at [415, 542] on div "### Please find attached your Final invoice for the night. We have deduced your…" at bounding box center [632, 581] width 482 height 309
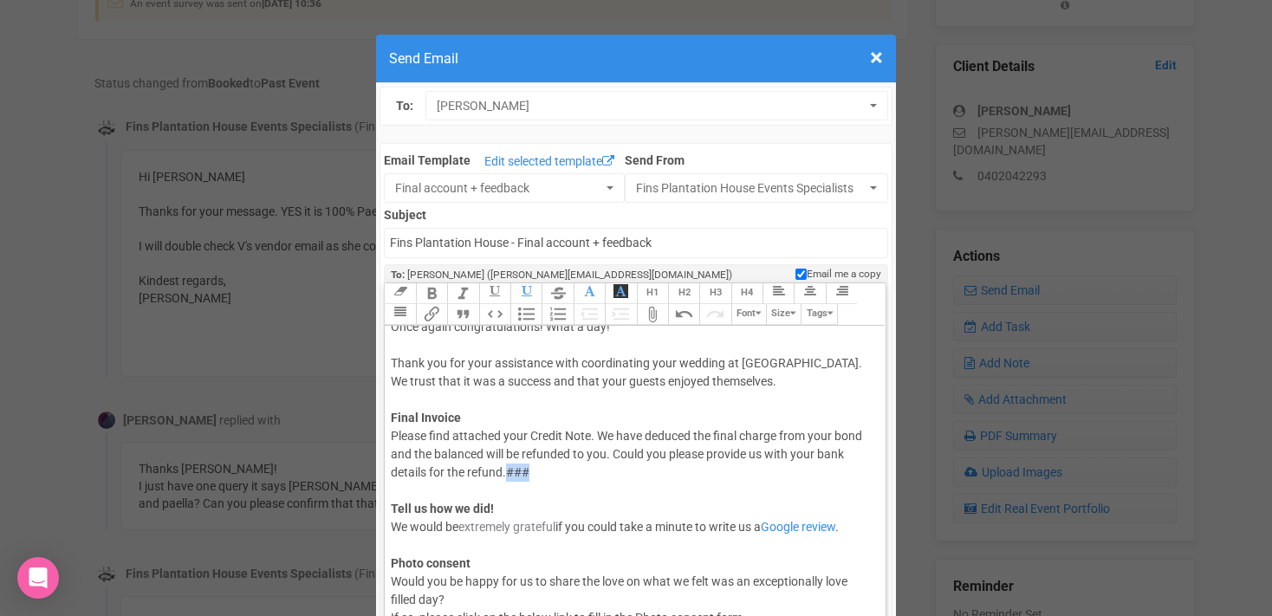
drag, startPoint x: 538, startPoint y: 474, endPoint x: 505, endPoint y: 474, distance: 32.9
click at [505, 474] on div "Please find attached your Credit Note. We have deduced the final charge from yo…" at bounding box center [632, 527] width 482 height 200
drag, startPoint x: 597, startPoint y: 436, endPoint x: 621, endPoint y: 438, distance: 24.3
click at [621, 438] on div "Please find attached your Credit Note. We have deduced the final charge from yo…" at bounding box center [632, 527] width 482 height 200
drag, startPoint x: 709, startPoint y: 456, endPoint x: 749, endPoint y: 457, distance: 39.9
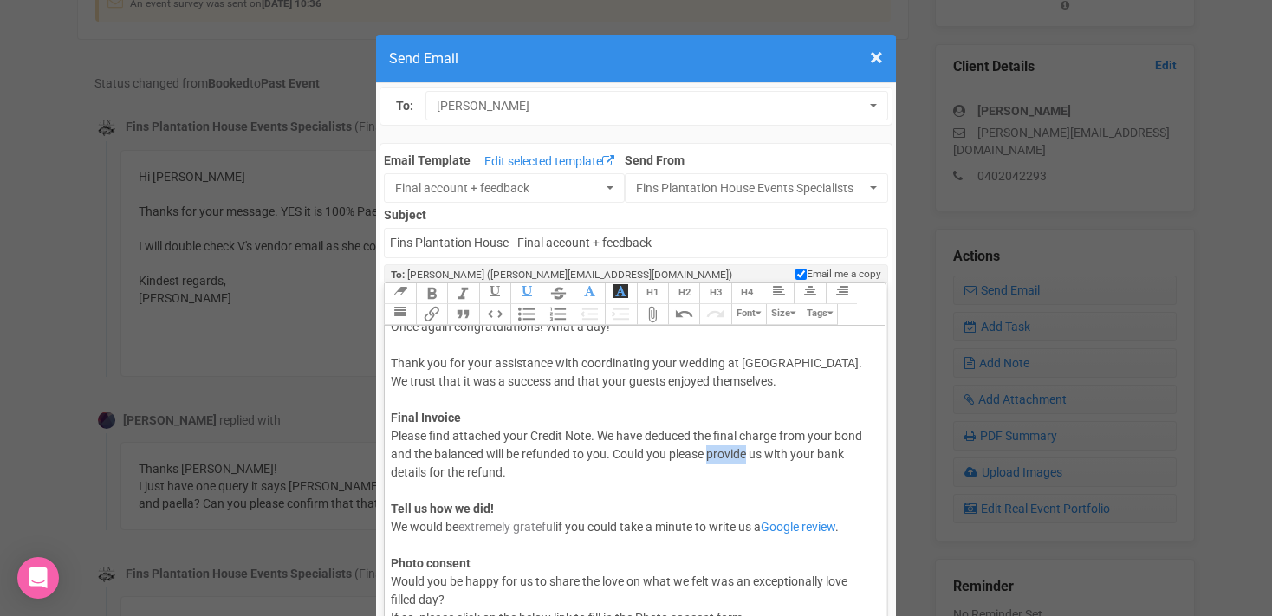
click at [749, 457] on div "Please find attached your Credit Note. We have deduced the final charge from yo…" at bounding box center [632, 527] width 482 height 200
click at [463, 469] on div "Please find attached your Credit Note. We have deduced the final charge from yo…" at bounding box center [632, 527] width 482 height 200
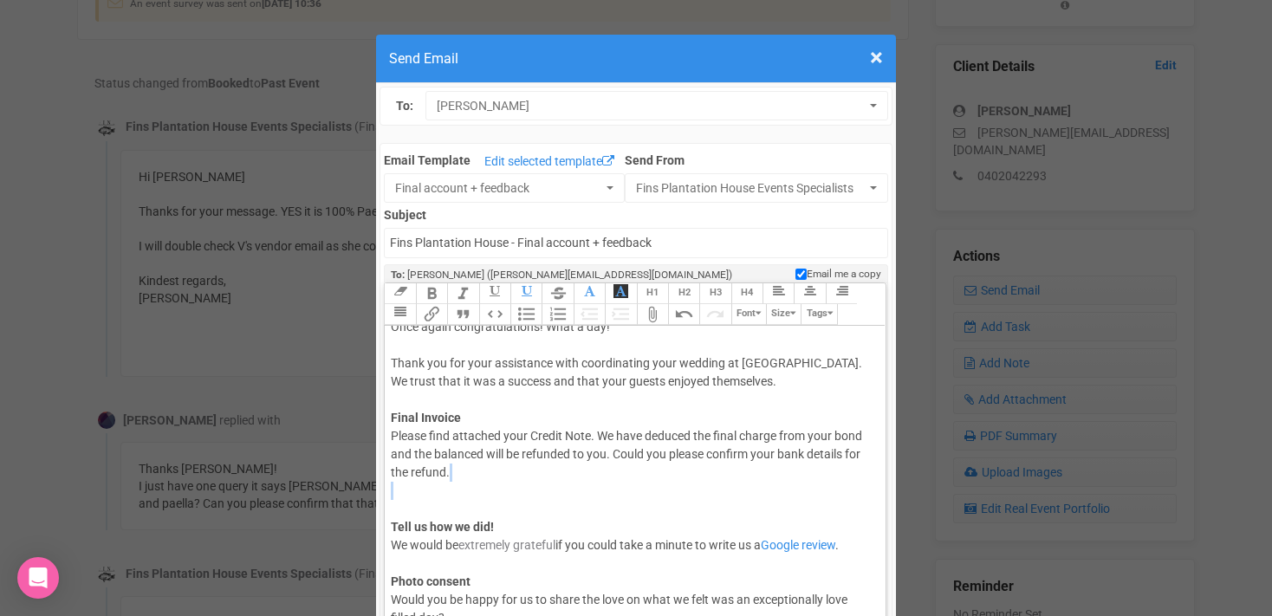
paste trix-editor "<div>Hi [PERSON_NAME],<br><br>Once again congratulations! What a day!<br><br>Th…"
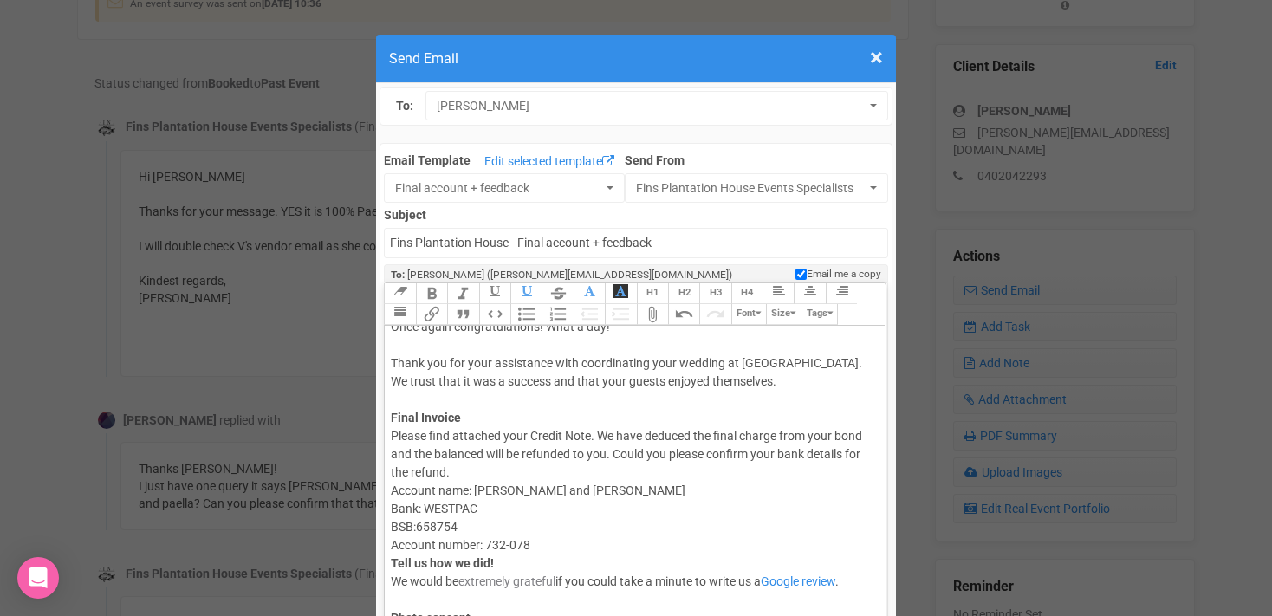
click at [391, 491] on div "Please find attached your Credit Note. We have deduced the final charge from yo…" at bounding box center [632, 554] width 482 height 255
paste trix-editor "<span style="background-color: rgb(255, 255, 255); font-family: Roboto, Helveti…"
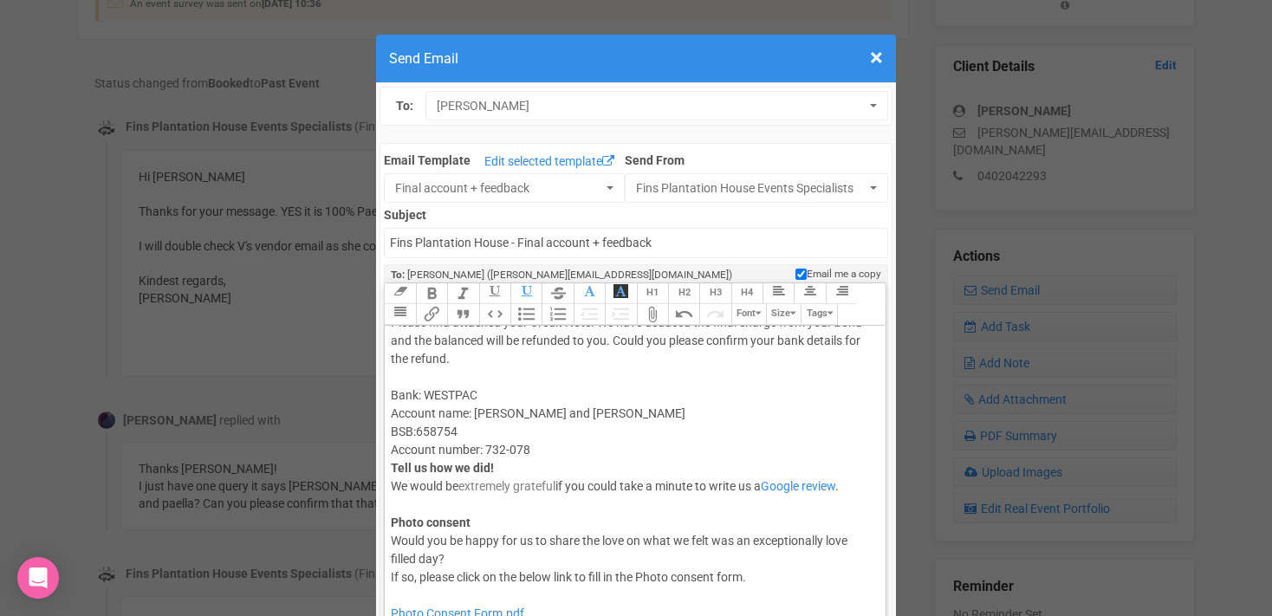
scroll to position [165, 0]
click at [552, 450] on div "Please find attached your Credit Note. We have deduced the final charge from yo…" at bounding box center [632, 449] width 482 height 273
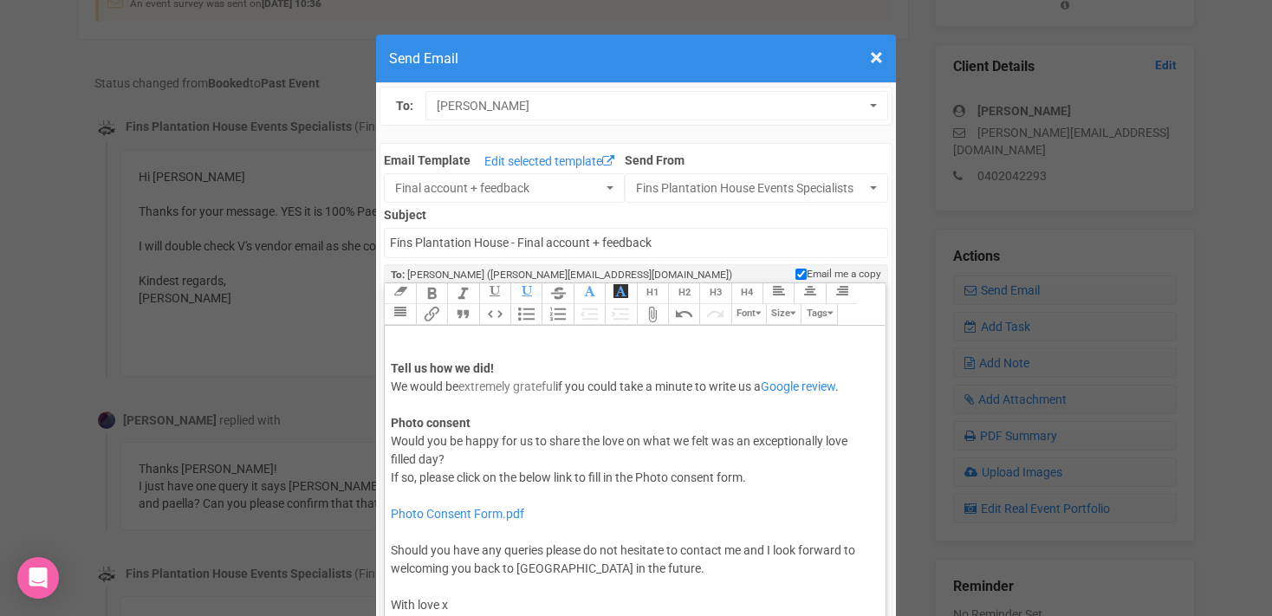
scroll to position [315, 0]
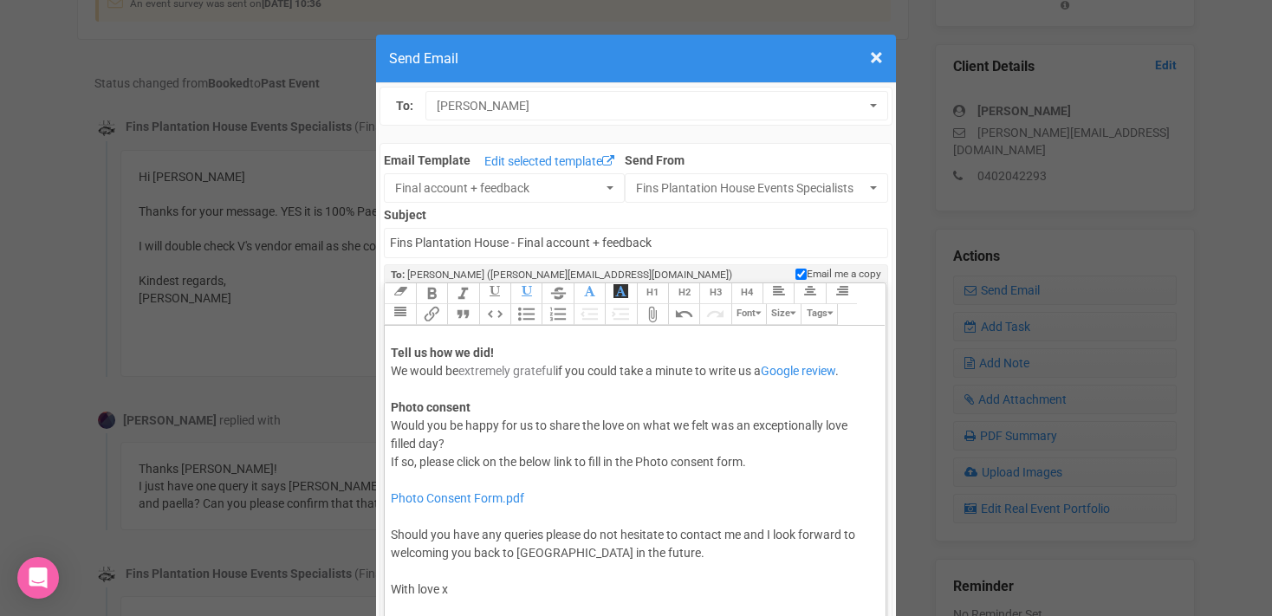
click at [459, 595] on div "Photo Consent Form.pdf Should you have any queries please do not hesitate to co…" at bounding box center [632, 562] width 482 height 182
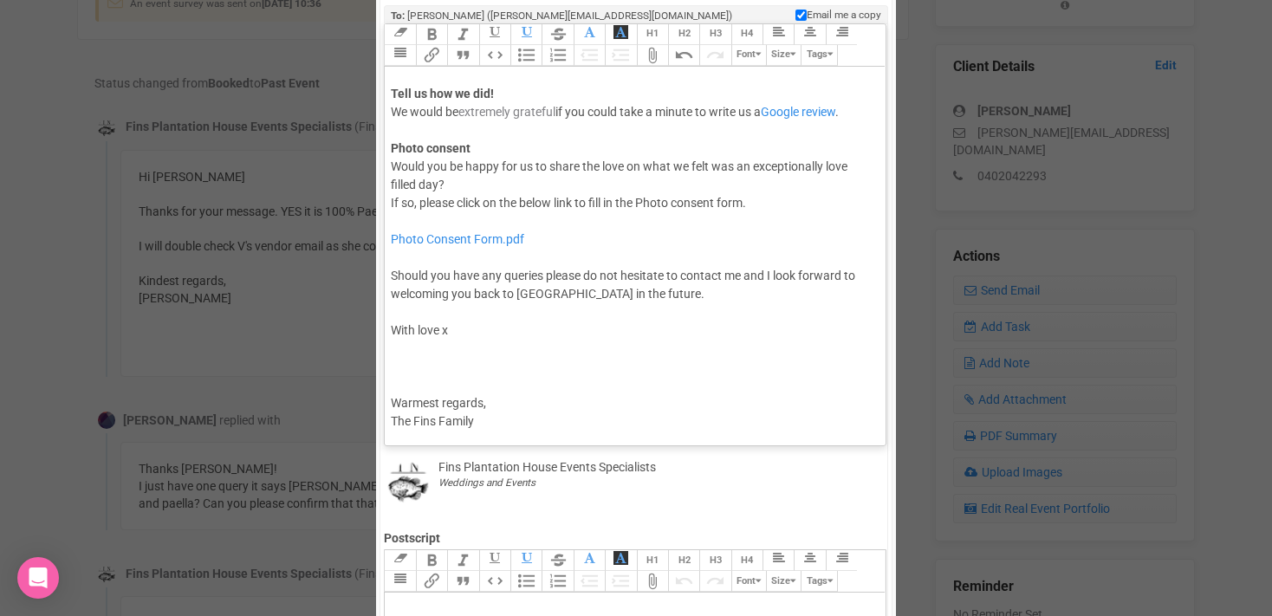
scroll to position [262, 0]
click at [402, 374] on div "Photo Consent Form.pdf Should you have any queries please do not hesitate to co…" at bounding box center [632, 301] width 482 height 182
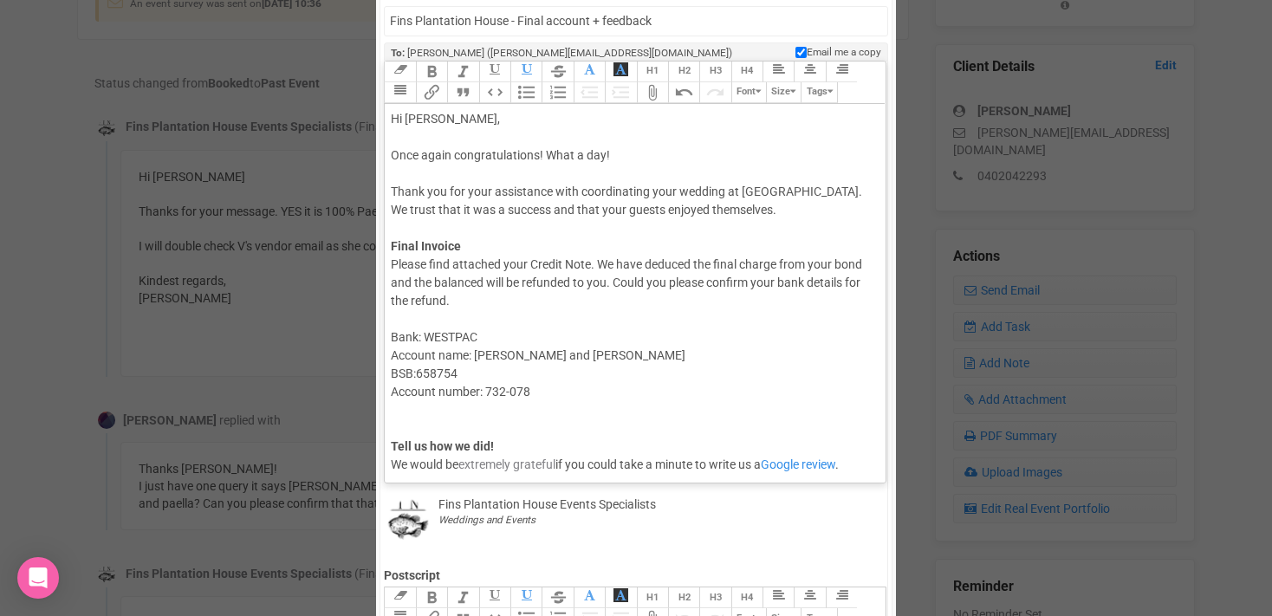
scroll to position [221, 0]
click at [463, 249] on div "Hi [PERSON_NAME], Once again congratulations! What a day! Thank you for your as…" at bounding box center [632, 184] width 482 height 146
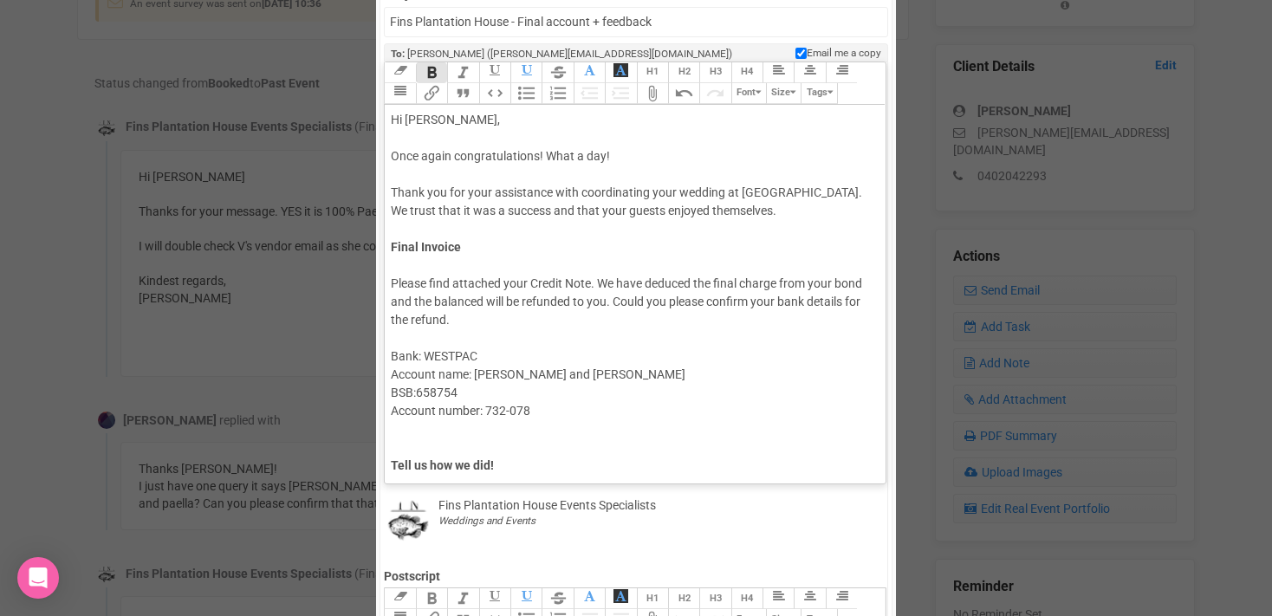
click at [654, 94] on button "Attach Files" at bounding box center [652, 93] width 31 height 21
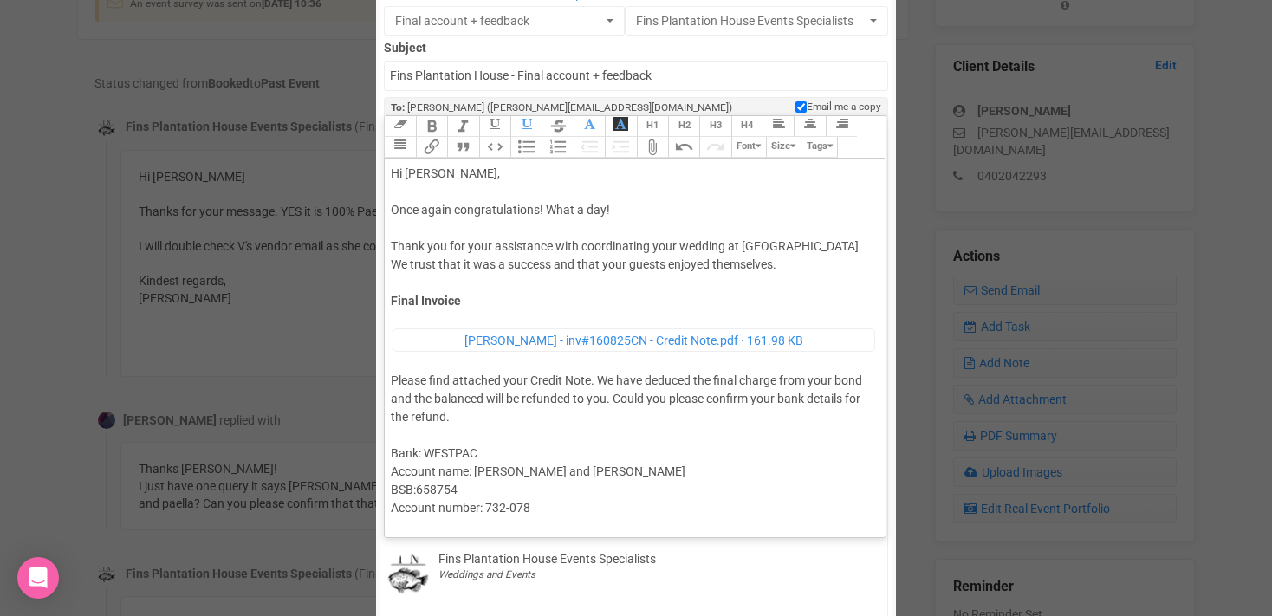
scroll to position [165, 0]
drag, startPoint x: 457, startPoint y: 177, endPoint x: 508, endPoint y: 178, distance: 51.1
click at [508, 178] on div "Hi [PERSON_NAME], Once again congratulations! What a day! Thank you for your as…" at bounding box center [632, 269] width 482 height 207
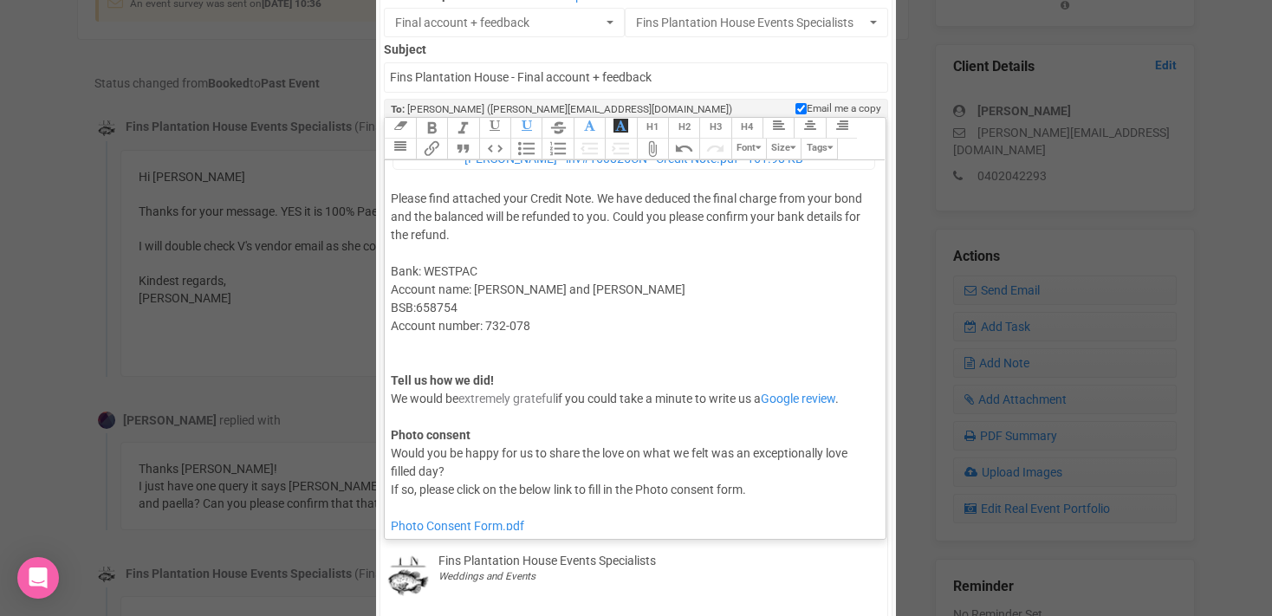
scroll to position [202, 0]
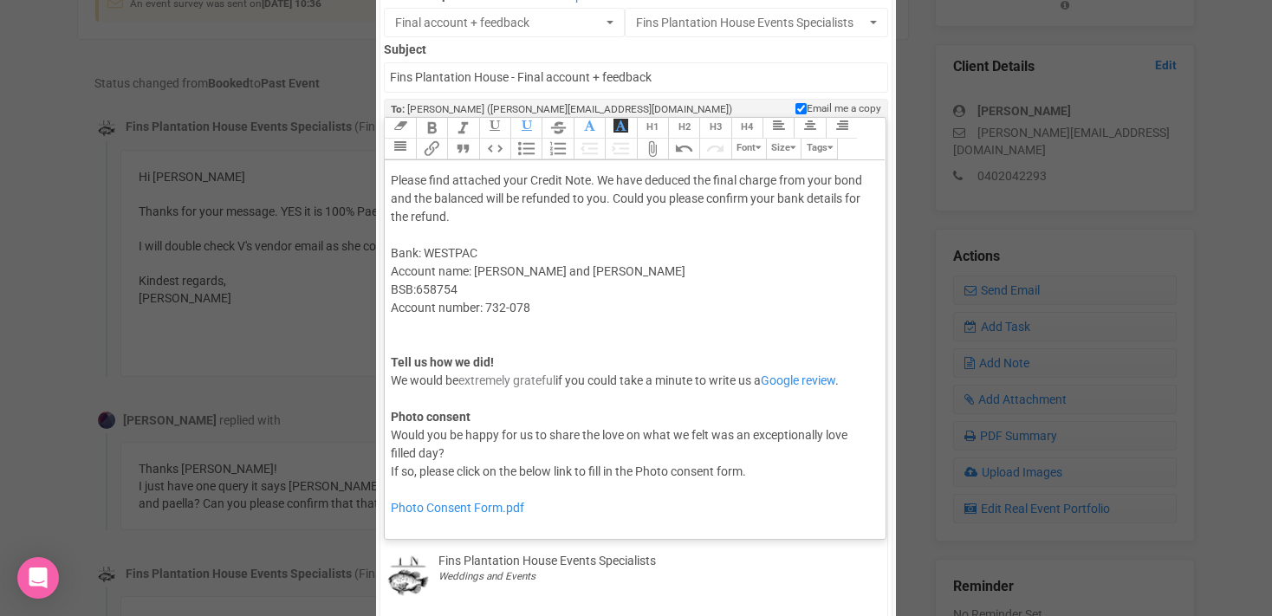
click at [812, 183] on div "Please find attached your Credit Note. We have deduced the final charge from yo…" at bounding box center [632, 326] width 482 height 309
click at [777, 181] on div "Please find attached your Credit Note. We have deduced the final charge from yo…" at bounding box center [632, 326] width 482 height 309
drag, startPoint x: 788, startPoint y: 180, endPoint x: 392, endPoint y: 204, distance: 395.8
click at [392, 204] on div "Please find attached your Credit Note. We have deduced the final charges from y…" at bounding box center [632, 326] width 482 height 309
type trix-editor "<div>Hi [PERSON_NAME] &amp; [PERSON_NAME], <br><br>Once again congratulations! …"
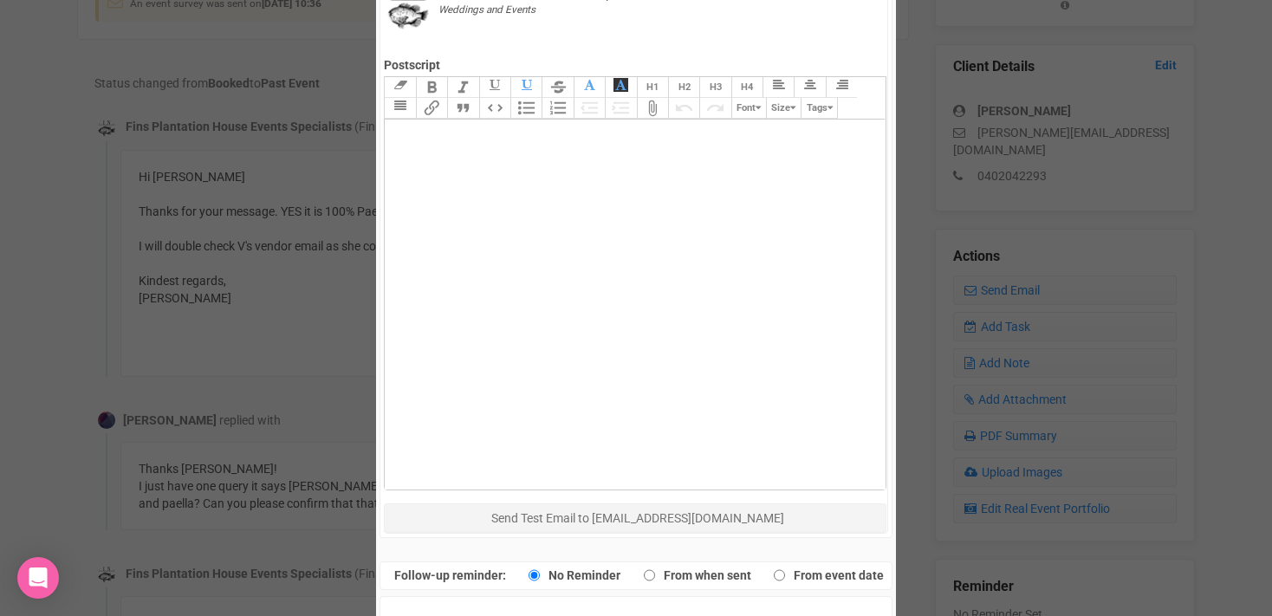
scroll to position [794, 0]
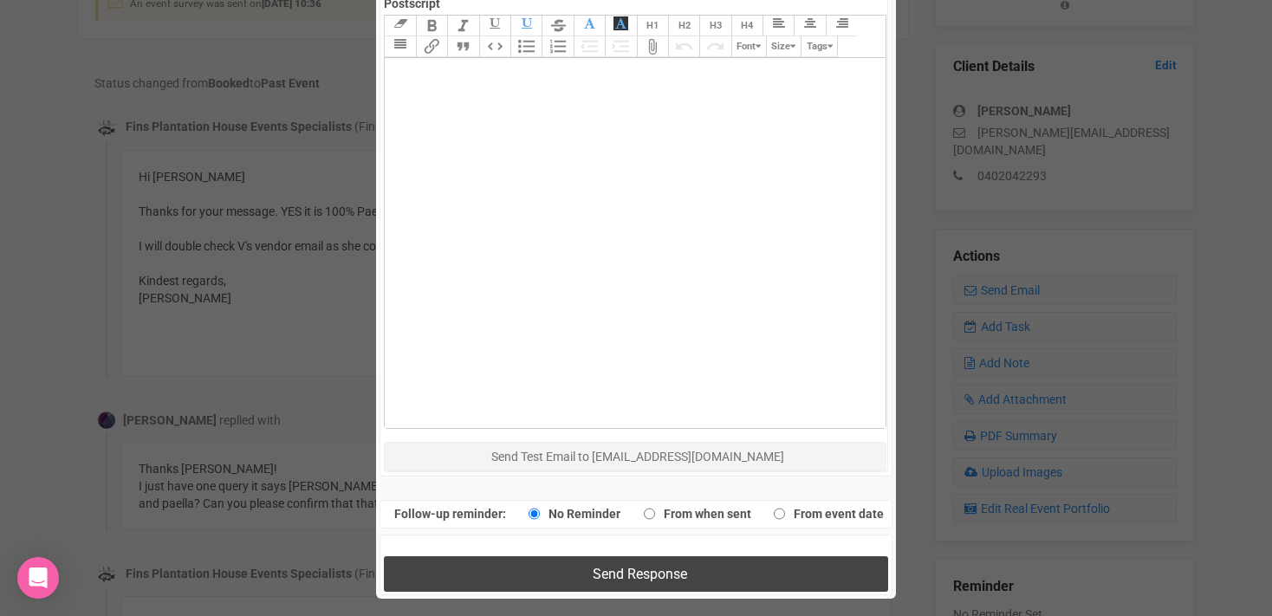
click at [562, 570] on button "Send Response" at bounding box center [635, 574] width 503 height 36
